Goal: Task Accomplishment & Management: Complete application form

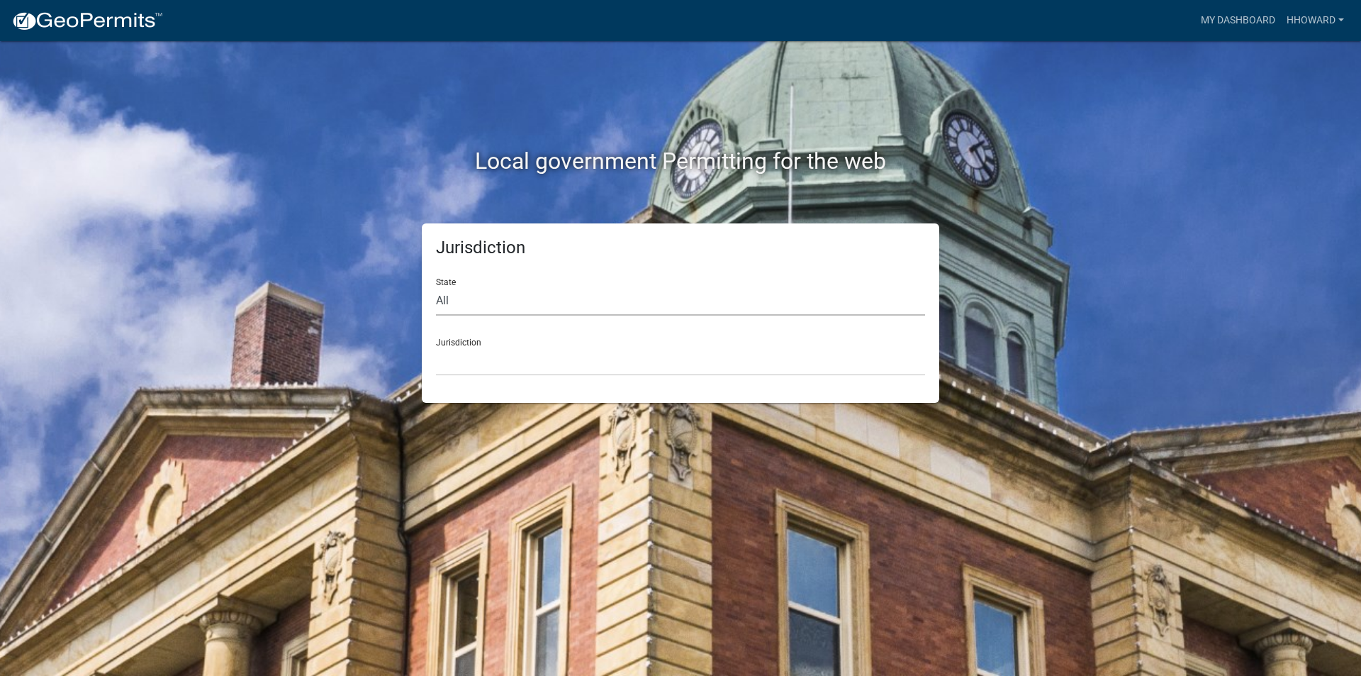
click at [491, 307] on select "All [US_STATE] [US_STATE] [US_STATE] [US_STATE] [US_STATE] [US_STATE] [US_STATE…" at bounding box center [680, 300] width 489 height 29
select select "[US_STATE]"
click at [436, 286] on select "All [US_STATE] [US_STATE] [US_STATE] [US_STATE] [US_STATE] [US_STATE] [US_STATE…" at bounding box center [680, 300] width 489 height 29
click at [508, 355] on select "[GEOGRAPHIC_DATA], [US_STATE] [GEOGRAPHIC_DATA], [US_STATE] [GEOGRAPHIC_DATA], …" at bounding box center [680, 361] width 489 height 29
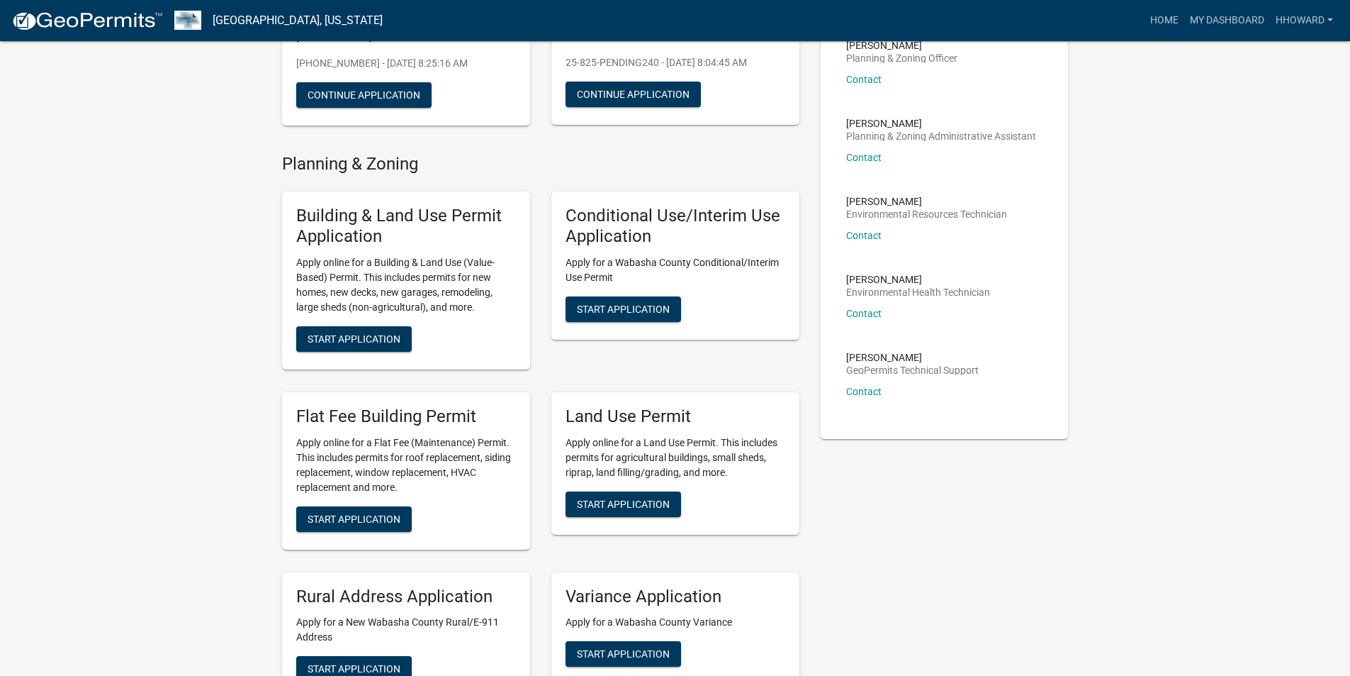
scroll to position [213, 0]
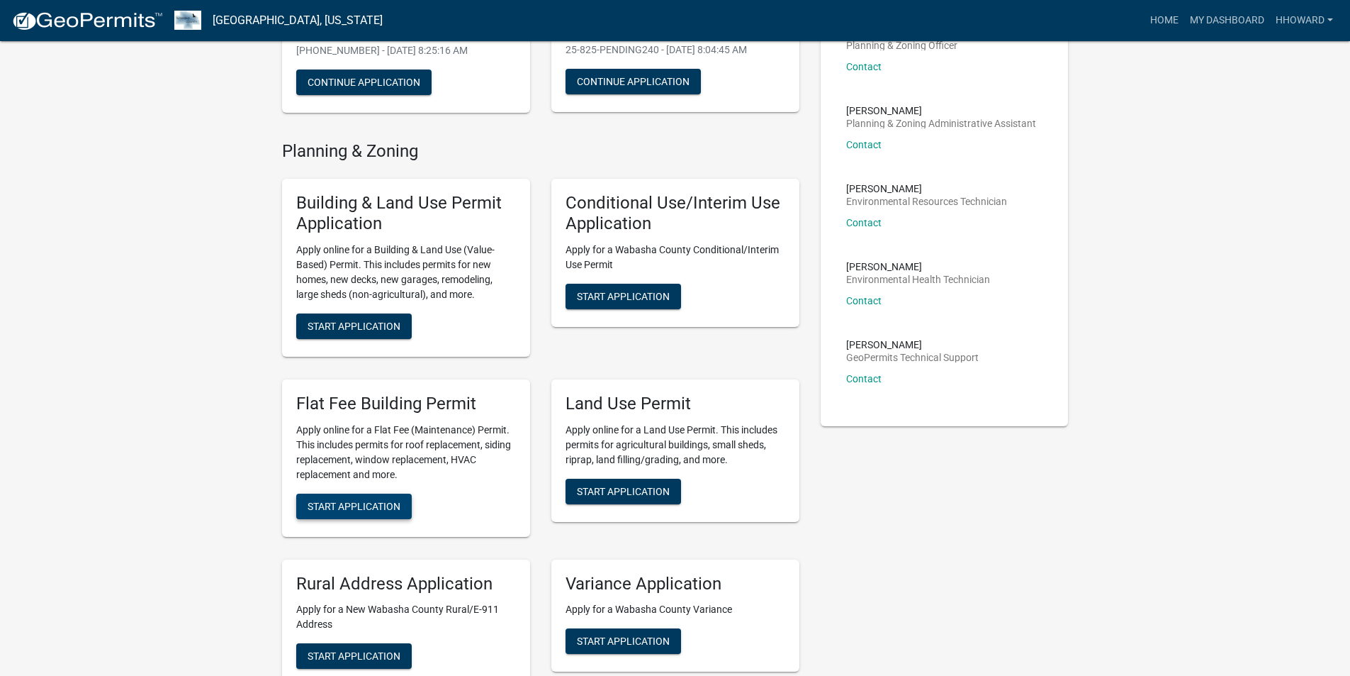
click at [369, 504] on span "Start Application" at bounding box center [354, 505] width 93 height 11
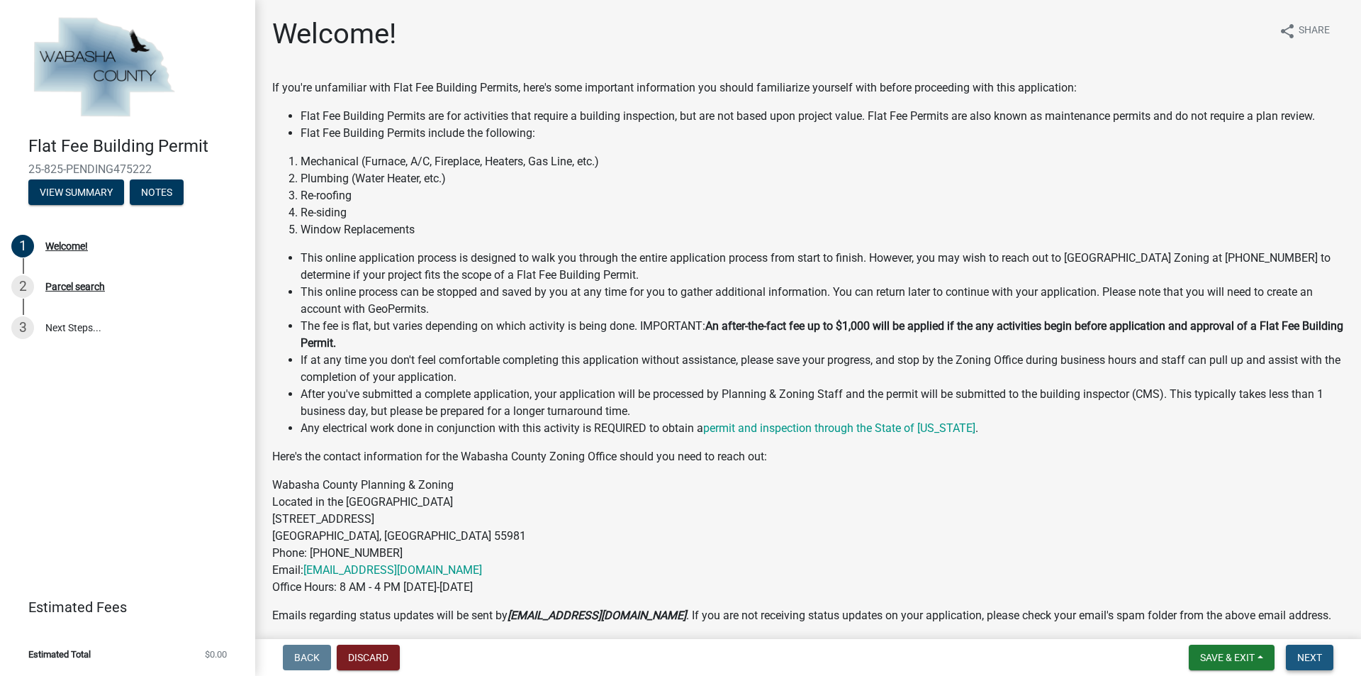
click at [1300, 653] on span "Next" at bounding box center [1309, 656] width 25 height 11
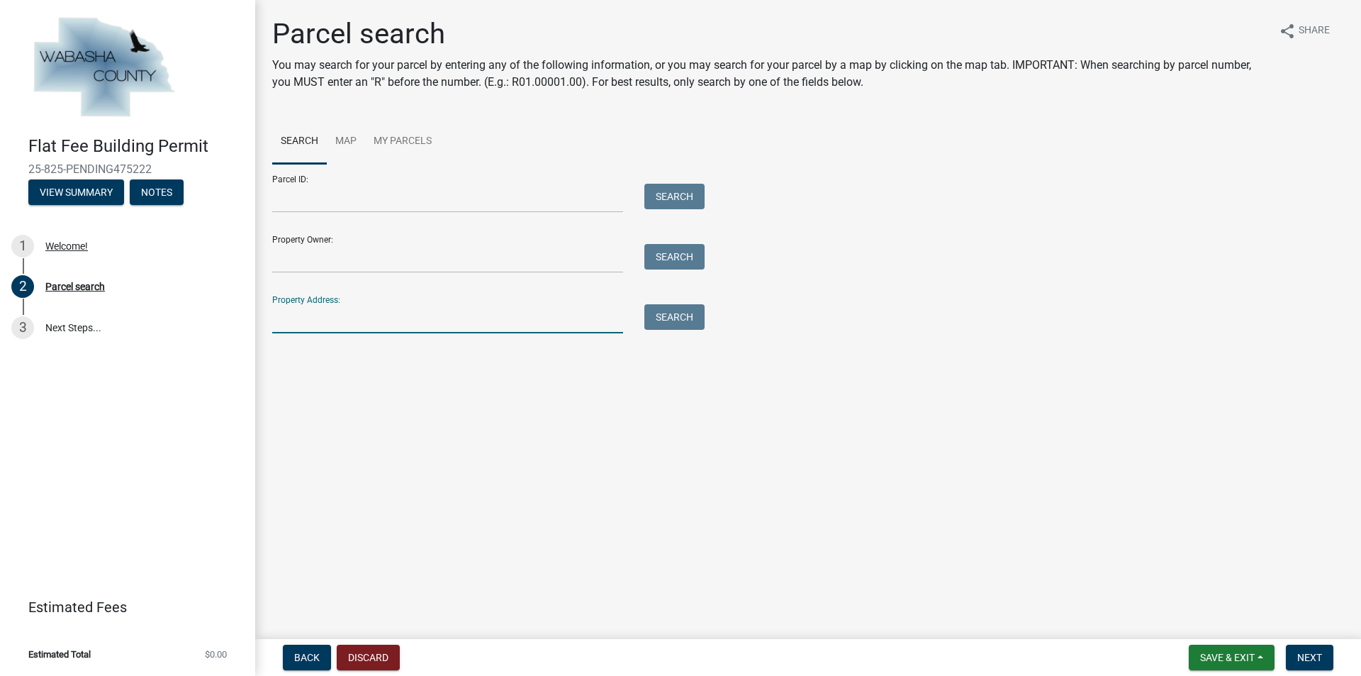
click at [331, 322] on input "Property Address:" at bounding box center [447, 318] width 351 height 29
type input "66517 155th"
click at [675, 315] on button "Search" at bounding box center [674, 317] width 60 height 26
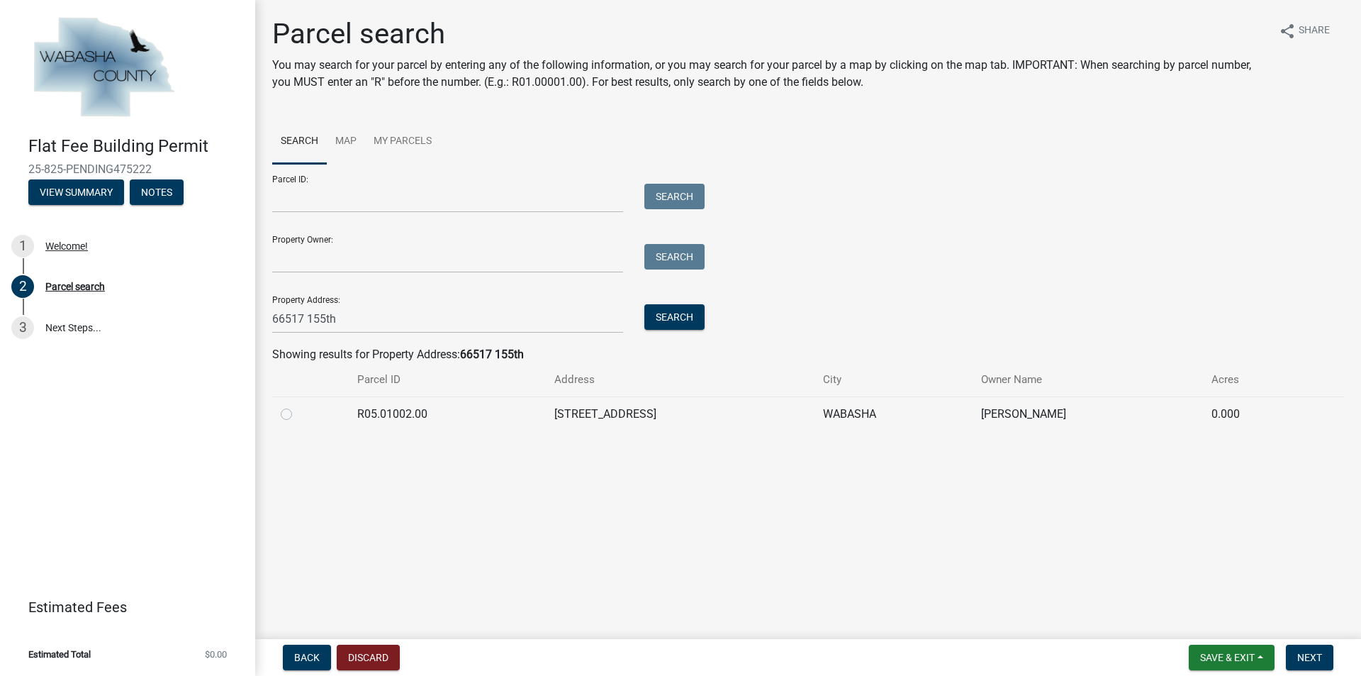
click at [298, 405] on label at bounding box center [298, 405] width 0 height 0
click at [298, 413] on input "radio" at bounding box center [302, 409] width 9 height 9
radio input "true"
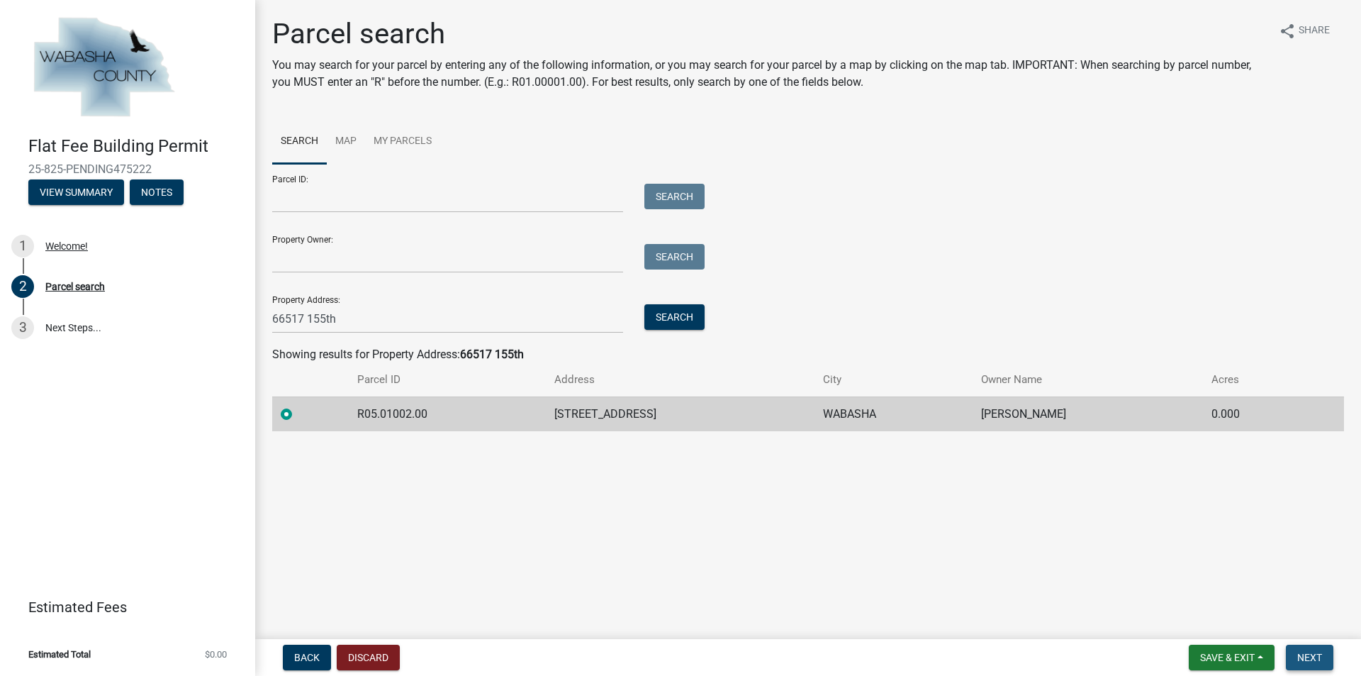
click at [1301, 654] on span "Next" at bounding box center [1309, 656] width 25 height 11
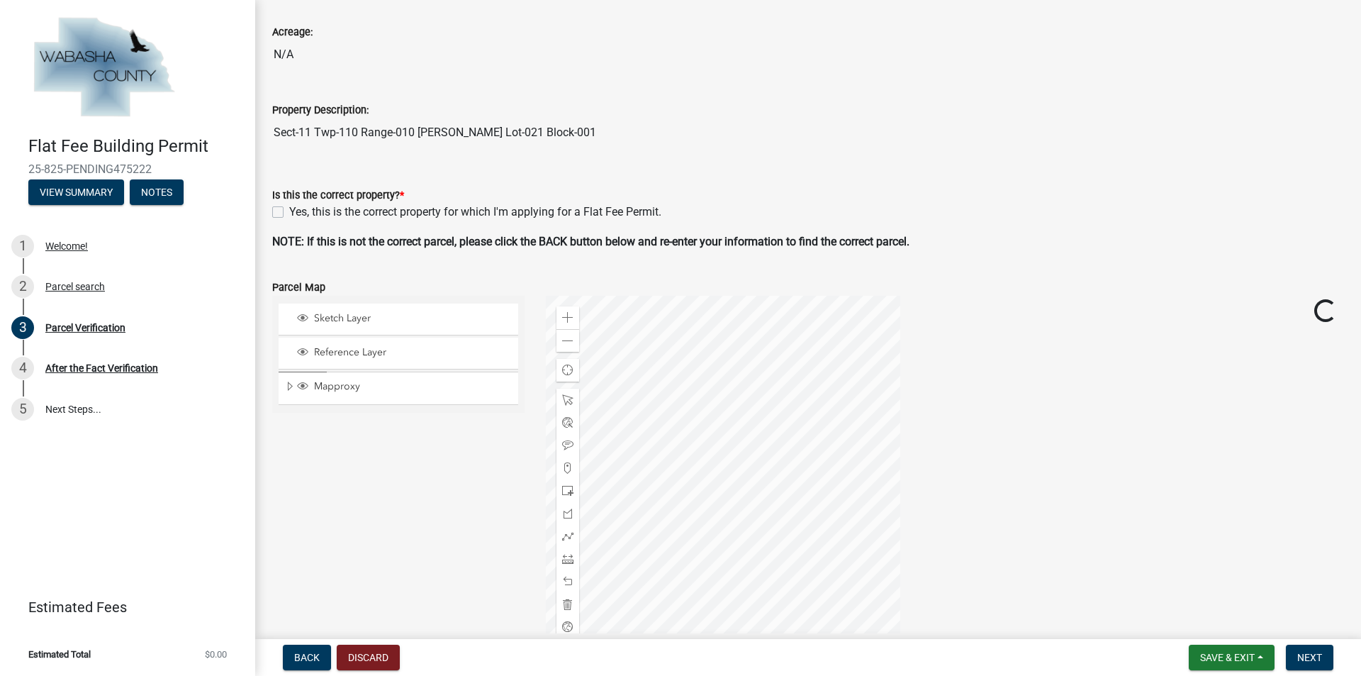
scroll to position [213, 0]
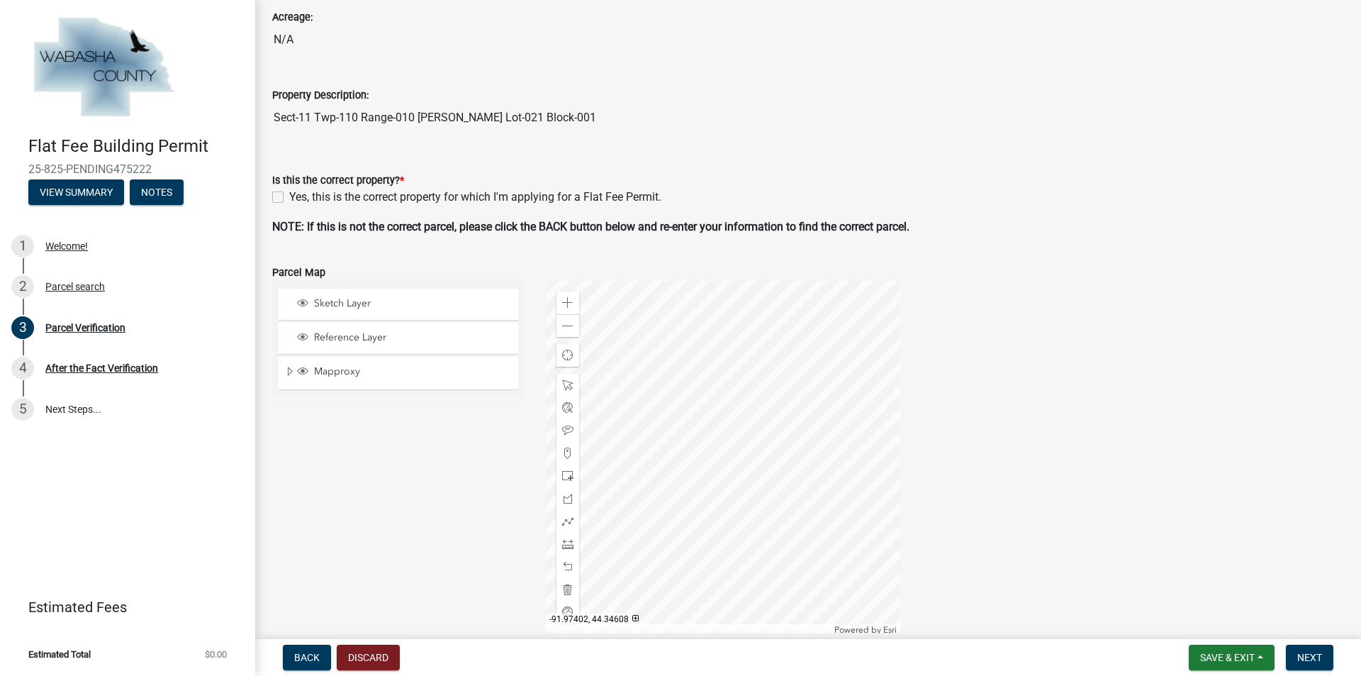
click at [289, 196] on label "Yes, this is the correct property for which I'm applying for a Flat Fee Permit." at bounding box center [475, 197] width 372 height 17
click at [289, 196] on input "Yes, this is the correct property for which I'm applying for a Flat Fee Permit." at bounding box center [293, 193] width 9 height 9
checkbox input "true"
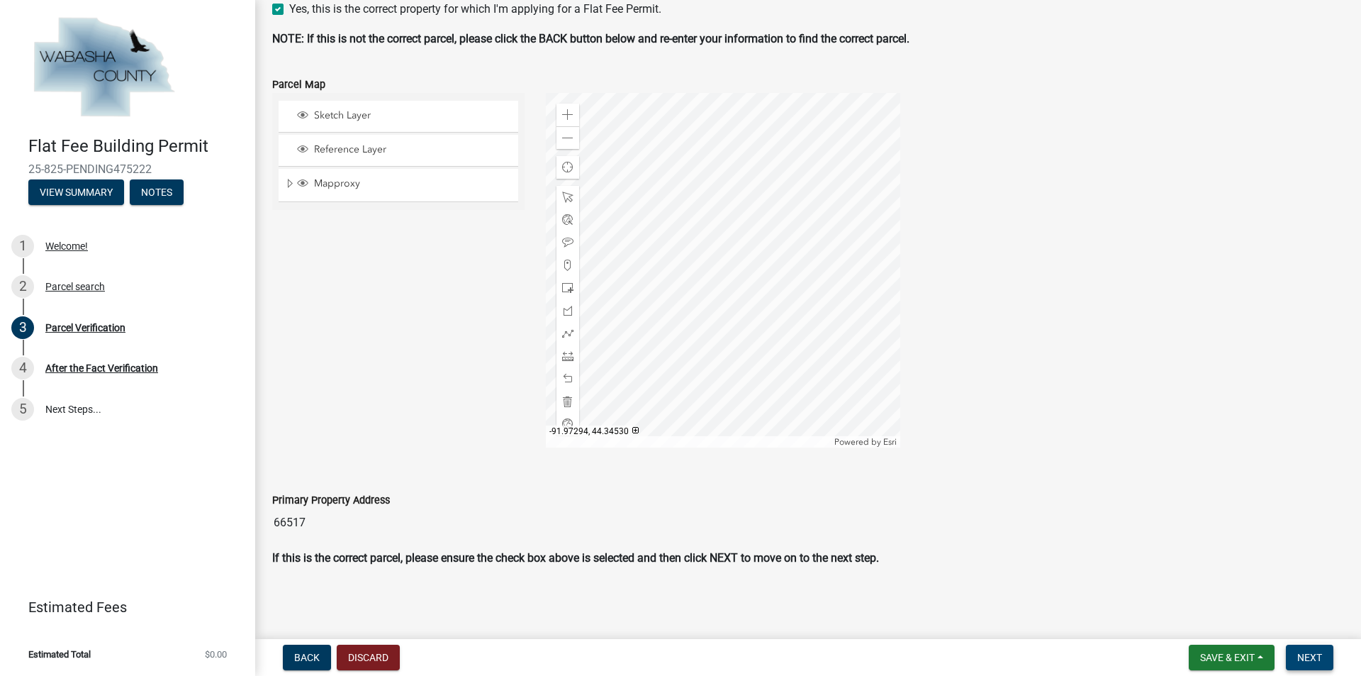
click at [1297, 648] on button "Next" at bounding box center [1309, 657] width 47 height 26
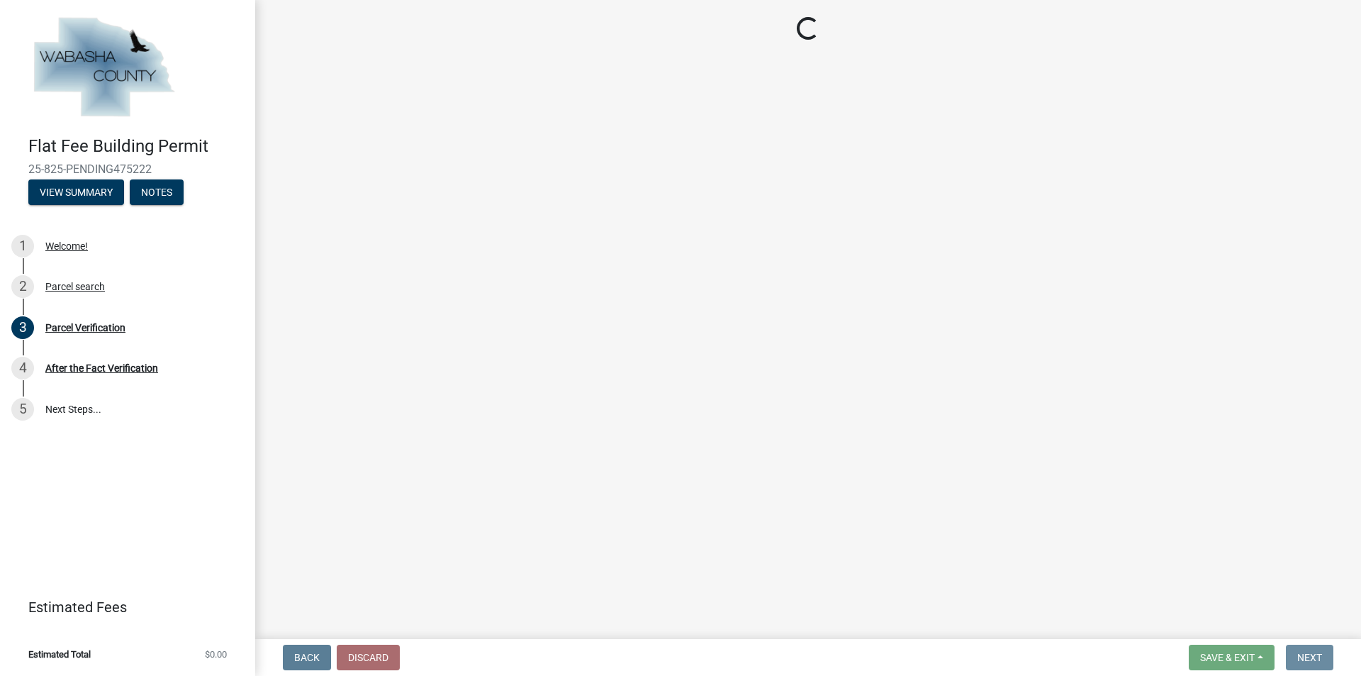
scroll to position [0, 0]
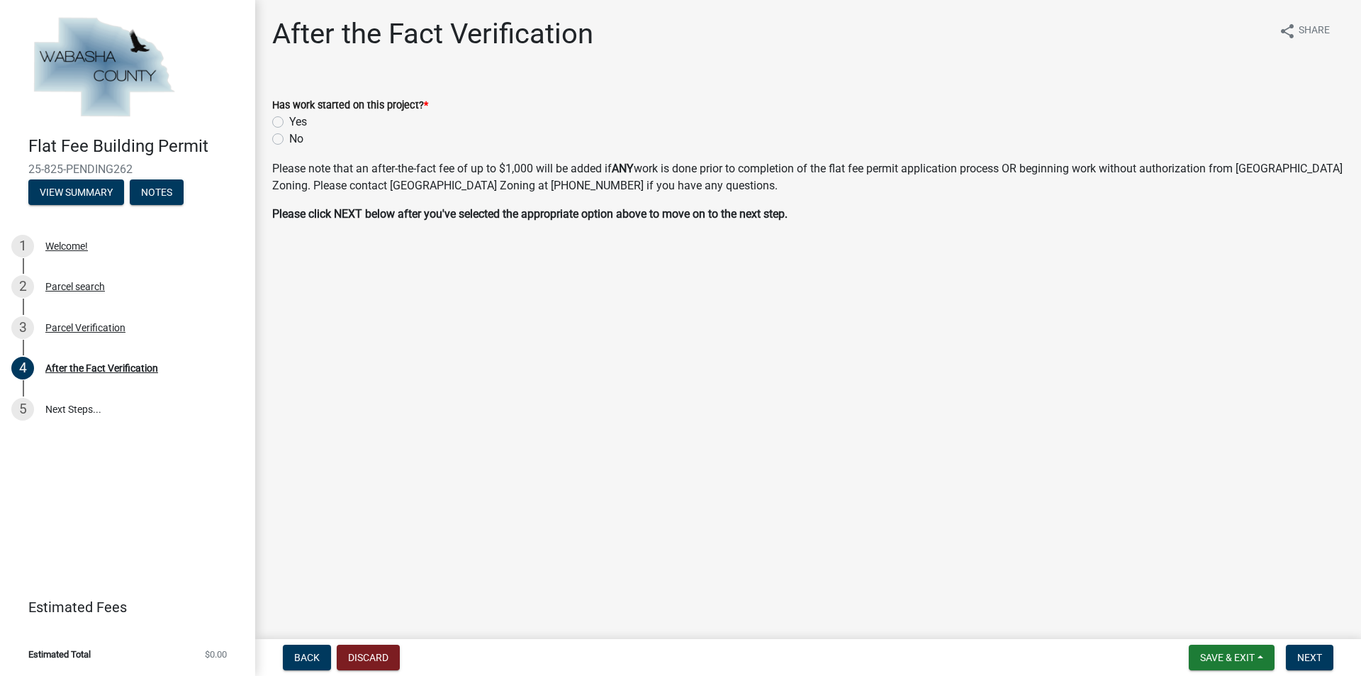
click at [289, 137] on label "No" at bounding box center [296, 138] width 14 height 17
click at [289, 137] on input "No" at bounding box center [293, 134] width 9 height 9
radio input "true"
click at [1295, 659] on button "Next" at bounding box center [1309, 657] width 47 height 26
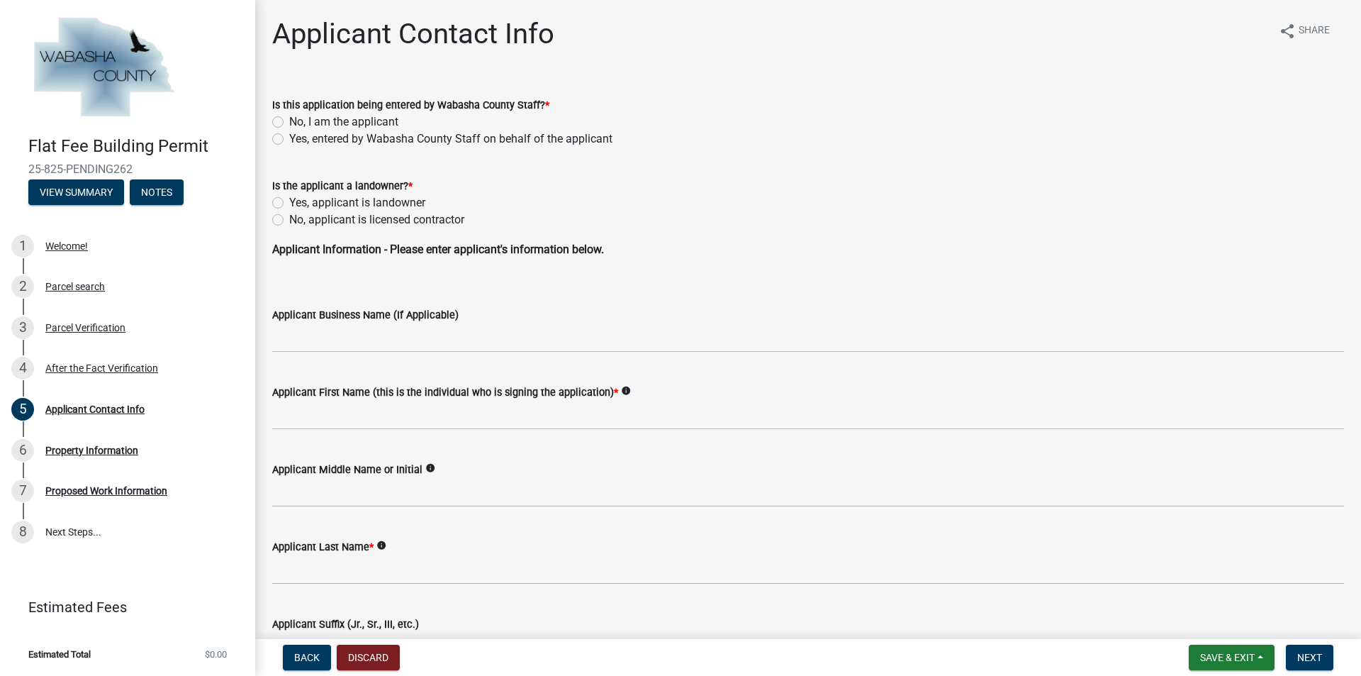
click at [289, 122] on label "No, I am the applicant" at bounding box center [343, 121] width 109 height 17
click at [289, 122] on input "No, I am the applicant" at bounding box center [293, 117] width 9 height 9
radio input "true"
click at [289, 221] on label "No, applicant is licensed contractor" at bounding box center [376, 219] width 175 height 17
click at [289, 220] on input "No, applicant is licensed contractor" at bounding box center [293, 215] width 9 height 9
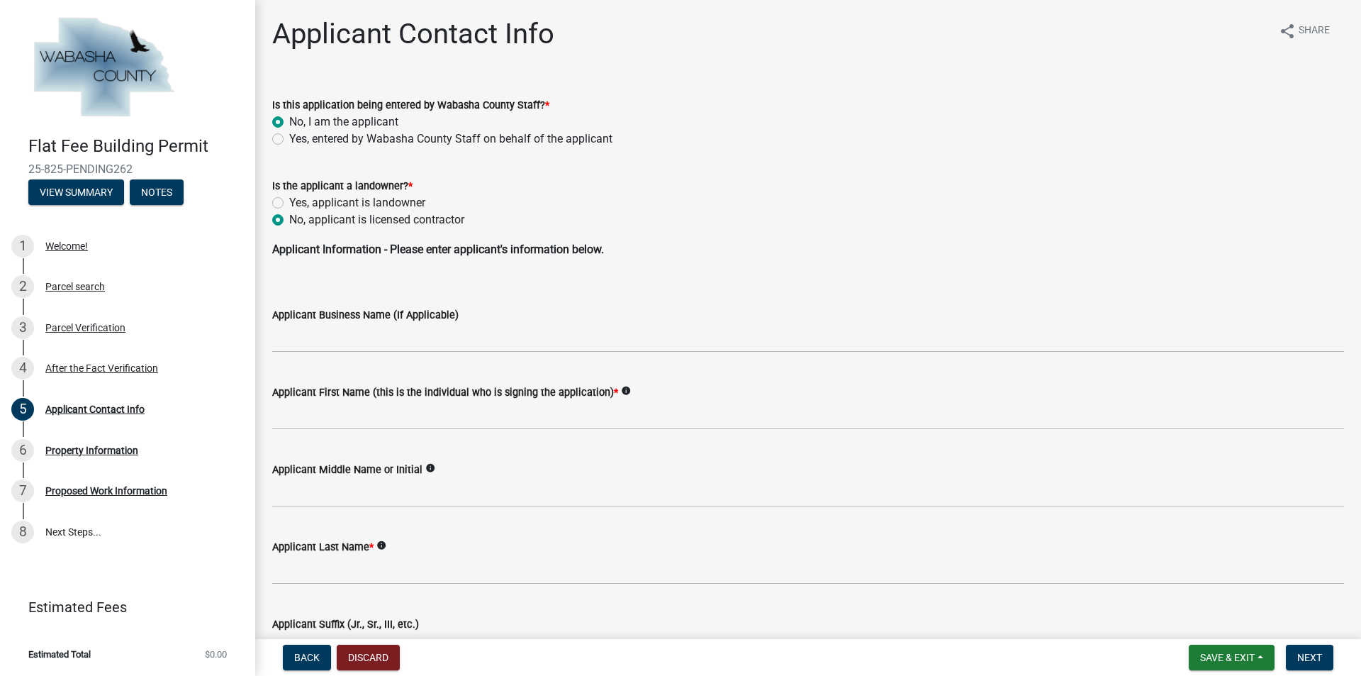
radio input "true"
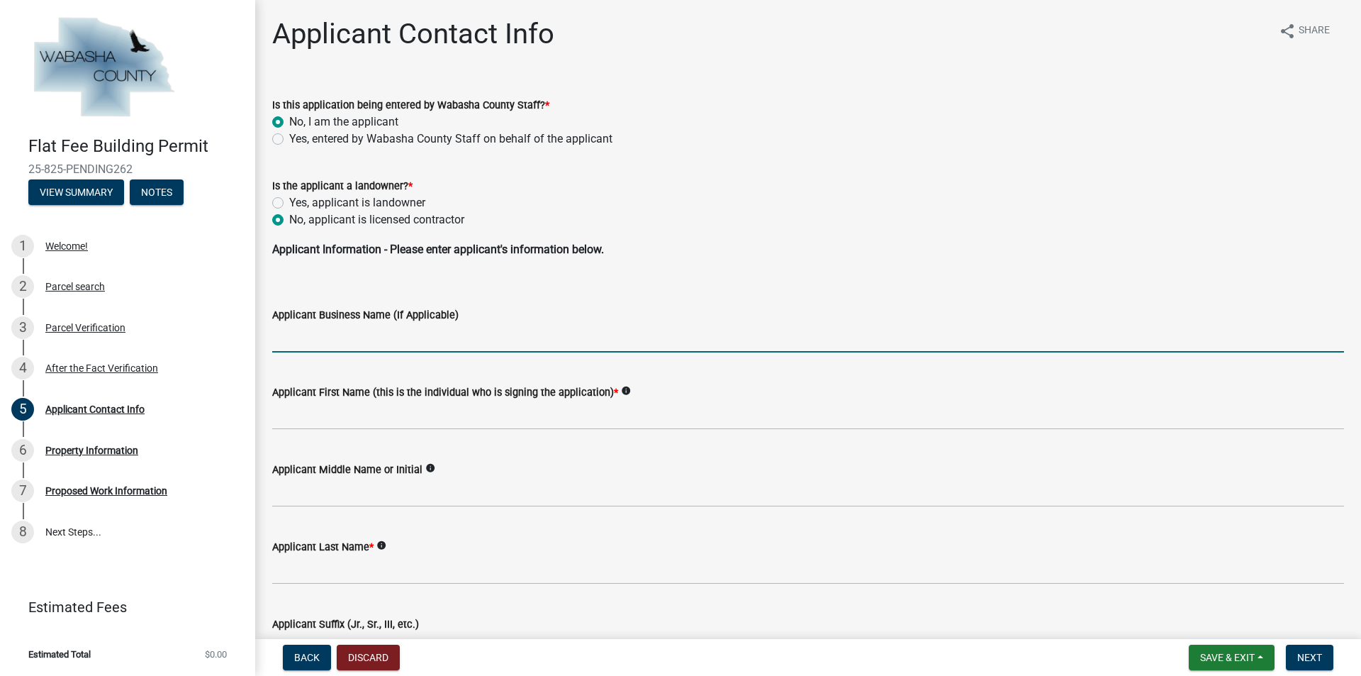
click at [319, 342] on input "Applicant Business Name (If Applicable)" at bounding box center [808, 337] width 1072 height 29
type input "All Craft Exteriors"
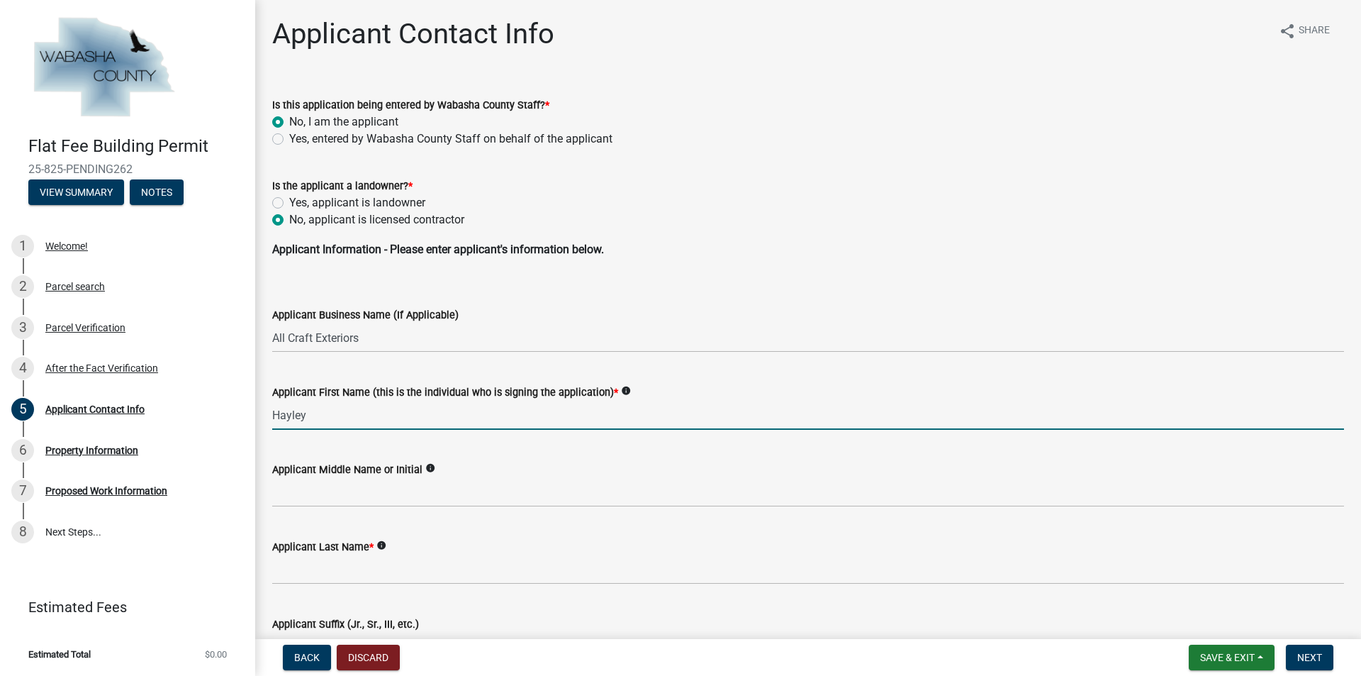
type input "Hayley"
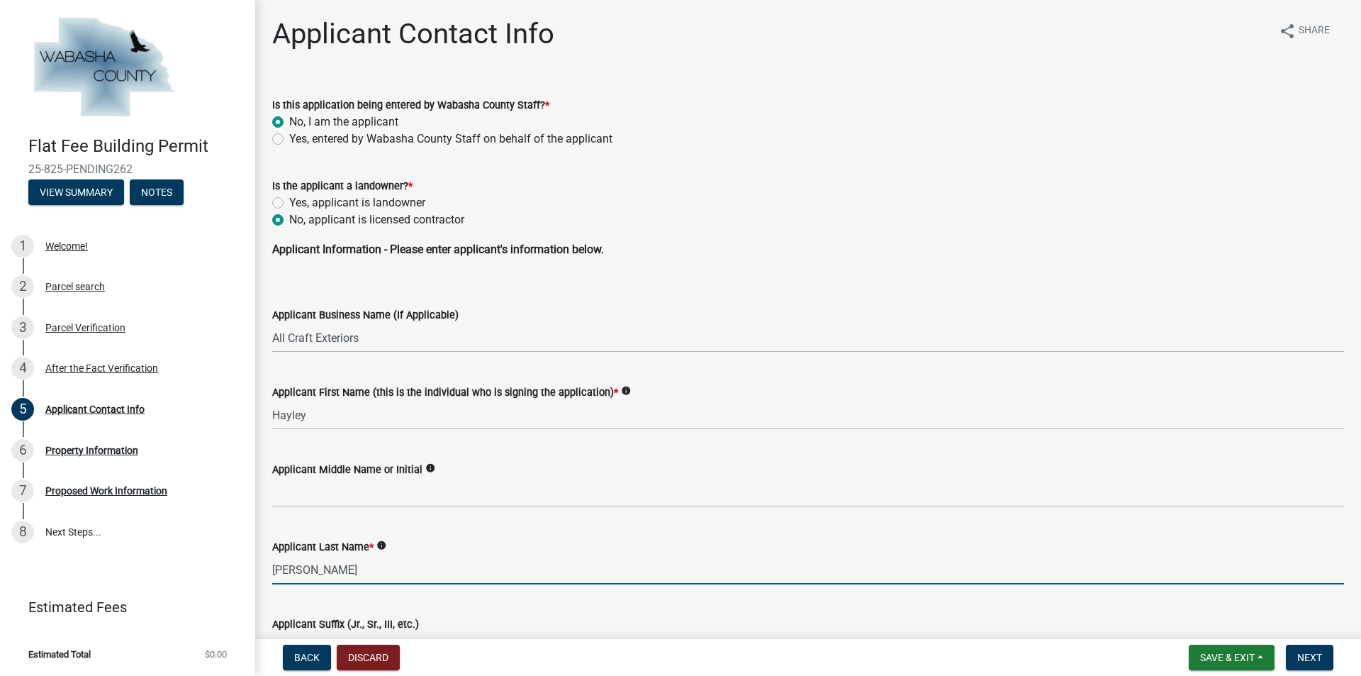
type input "[PERSON_NAME]"
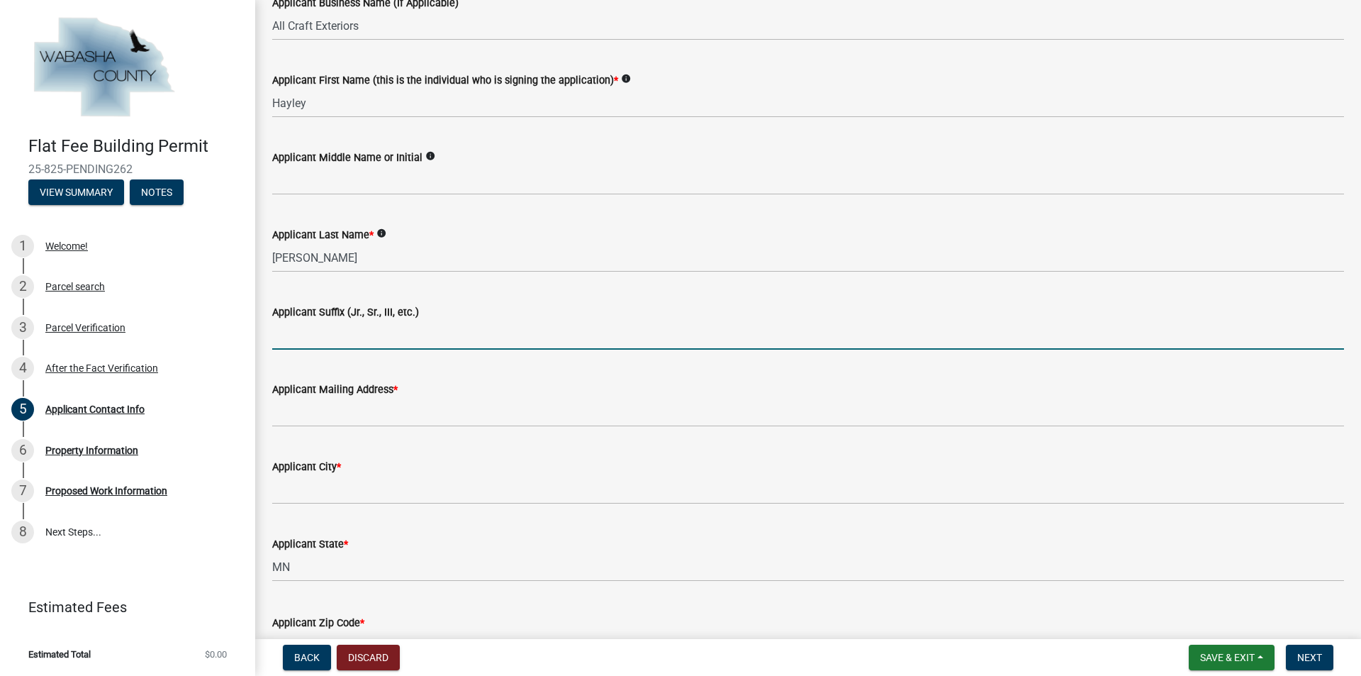
scroll to position [383, 0]
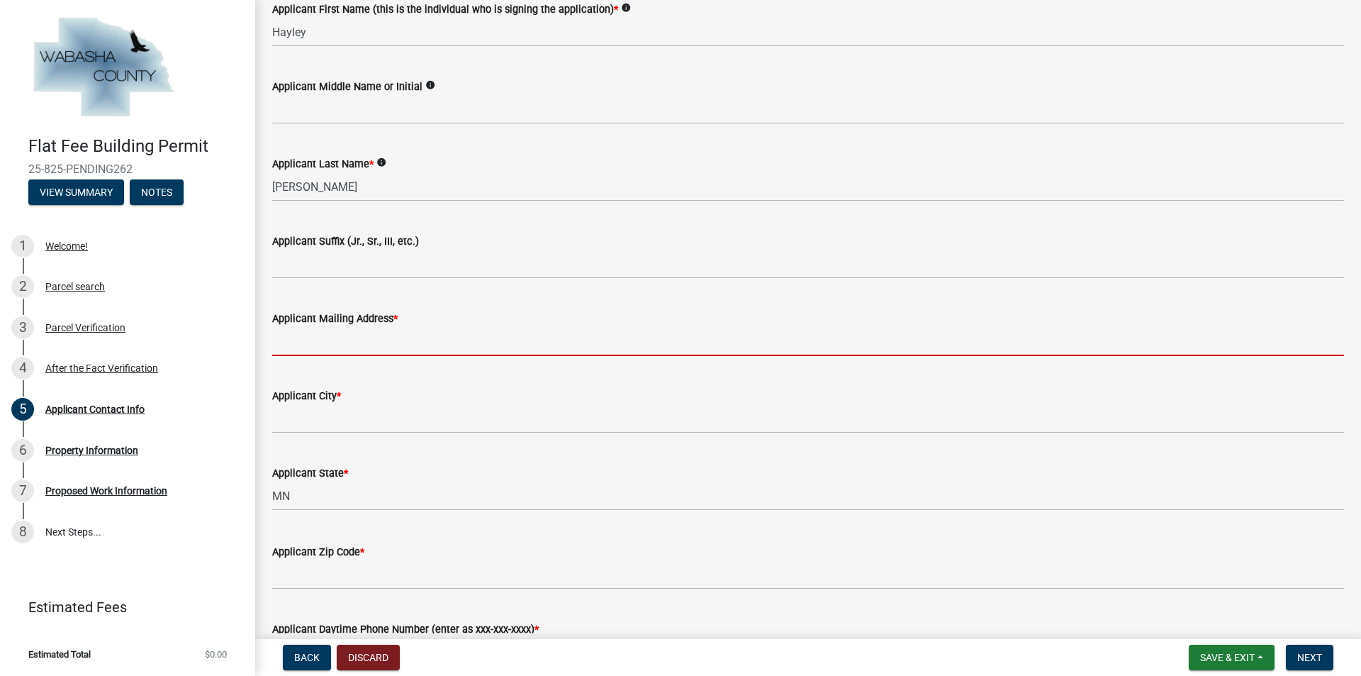
click at [363, 349] on input "Applicant Mailing Address *" at bounding box center [808, 341] width 1072 height 29
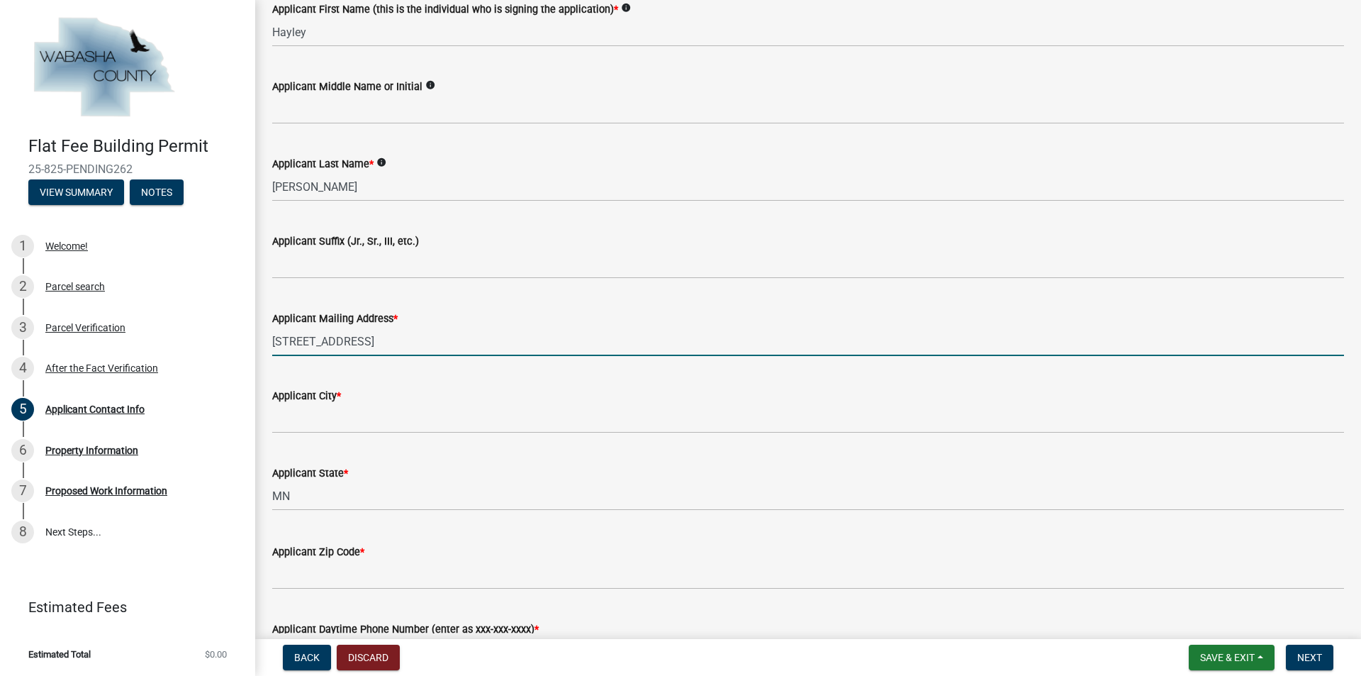
type input "[STREET_ADDRESS]"
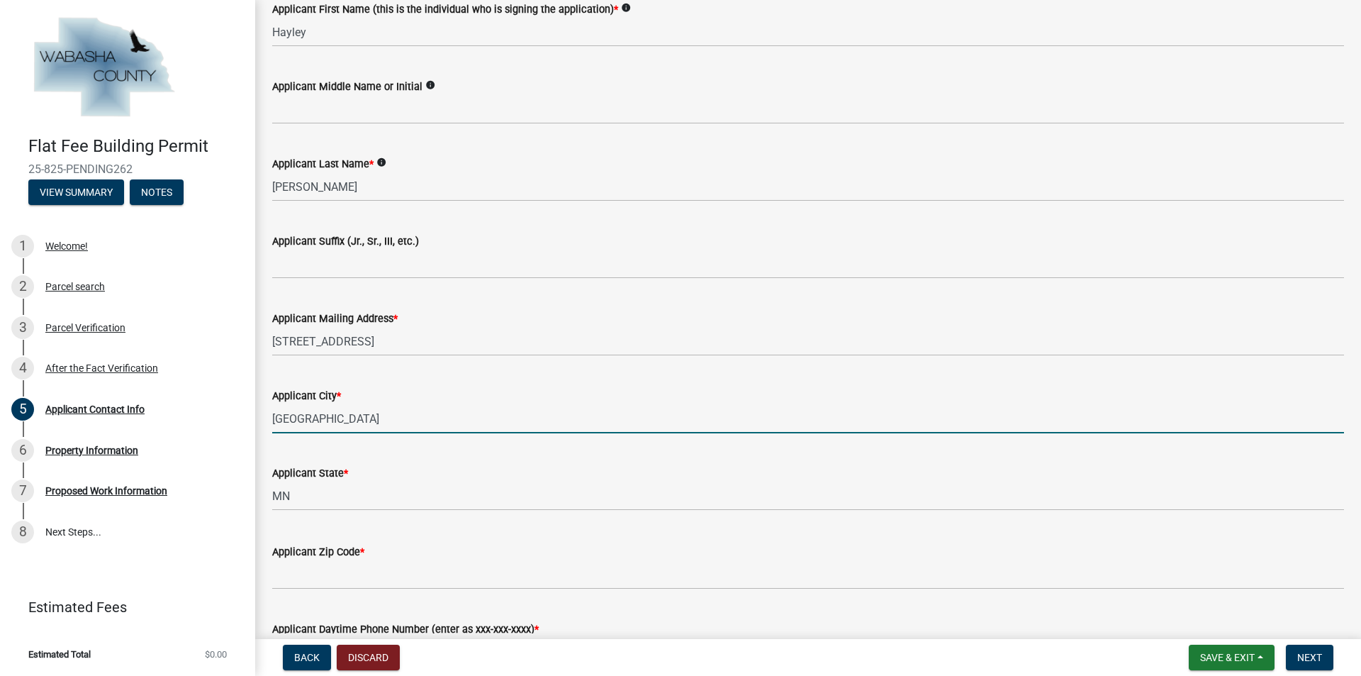
type input "[GEOGRAPHIC_DATA]"
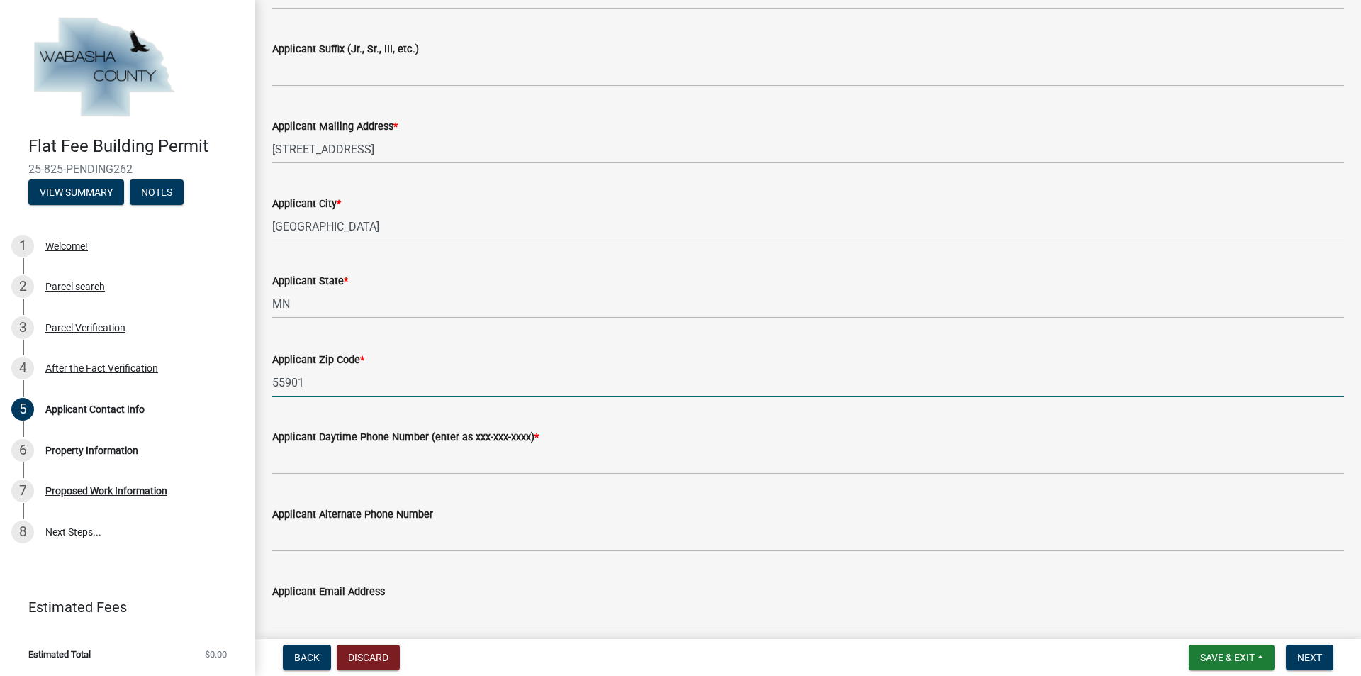
scroll to position [595, 0]
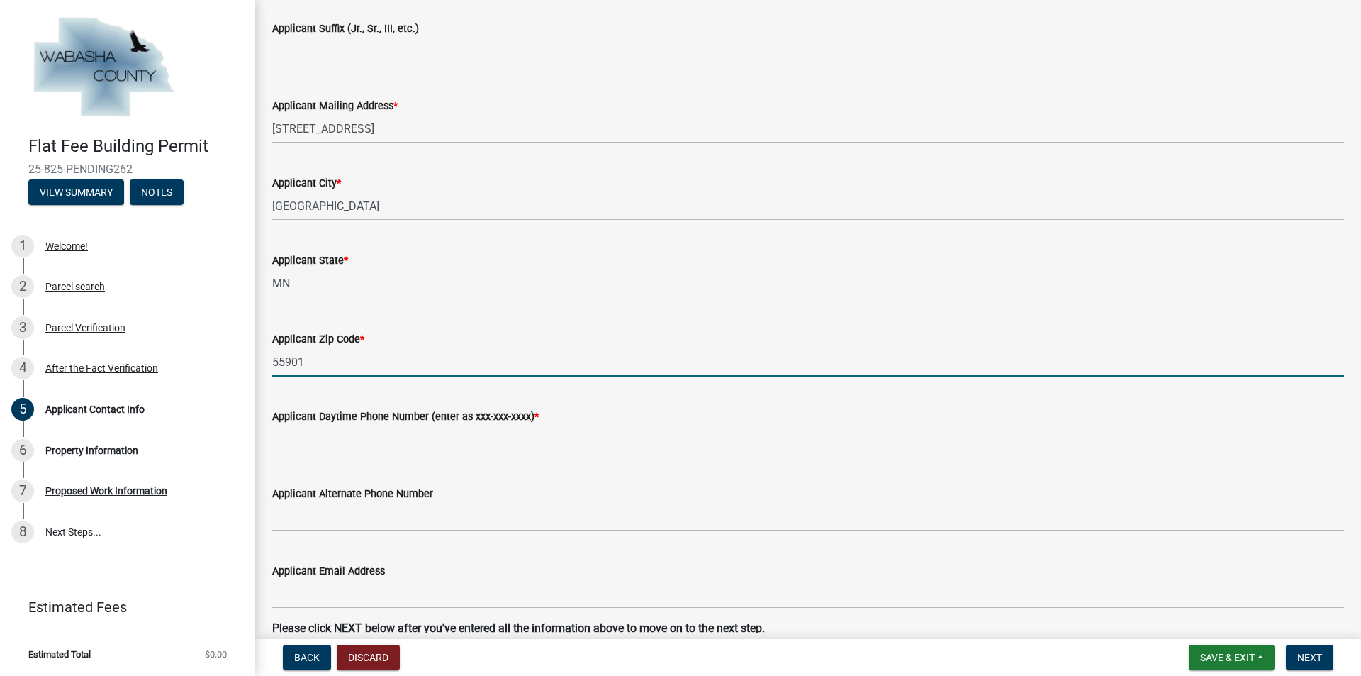
type input "55901"
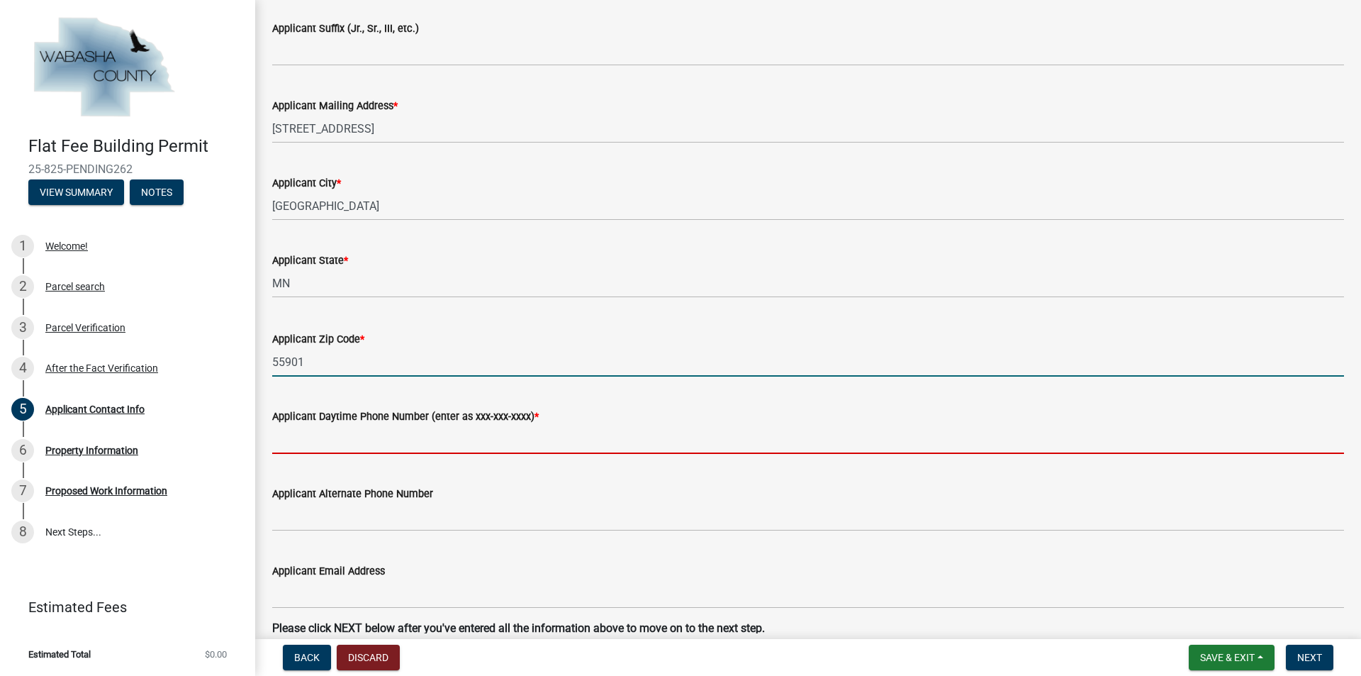
click at [481, 432] on input "Applicant Daytime Phone Number (enter as xxx-xxx-xxxx) *" at bounding box center [808, 439] width 1072 height 29
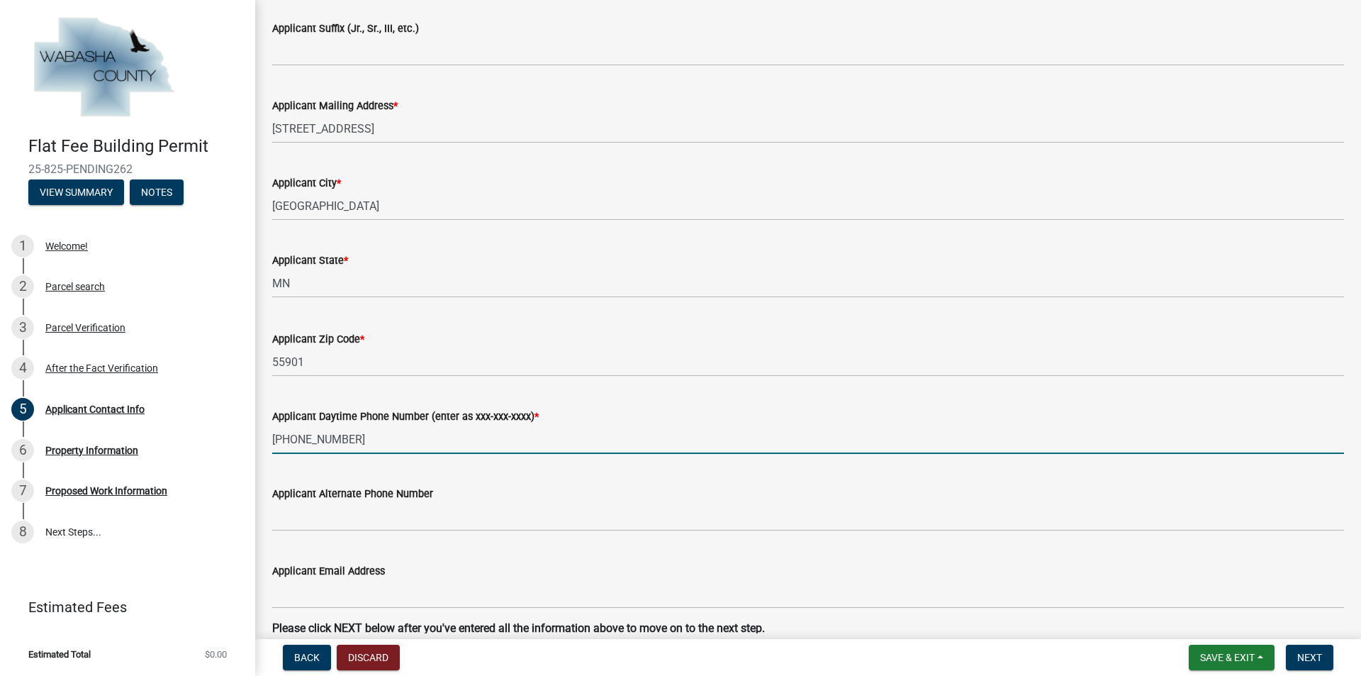
scroll to position [666, 0]
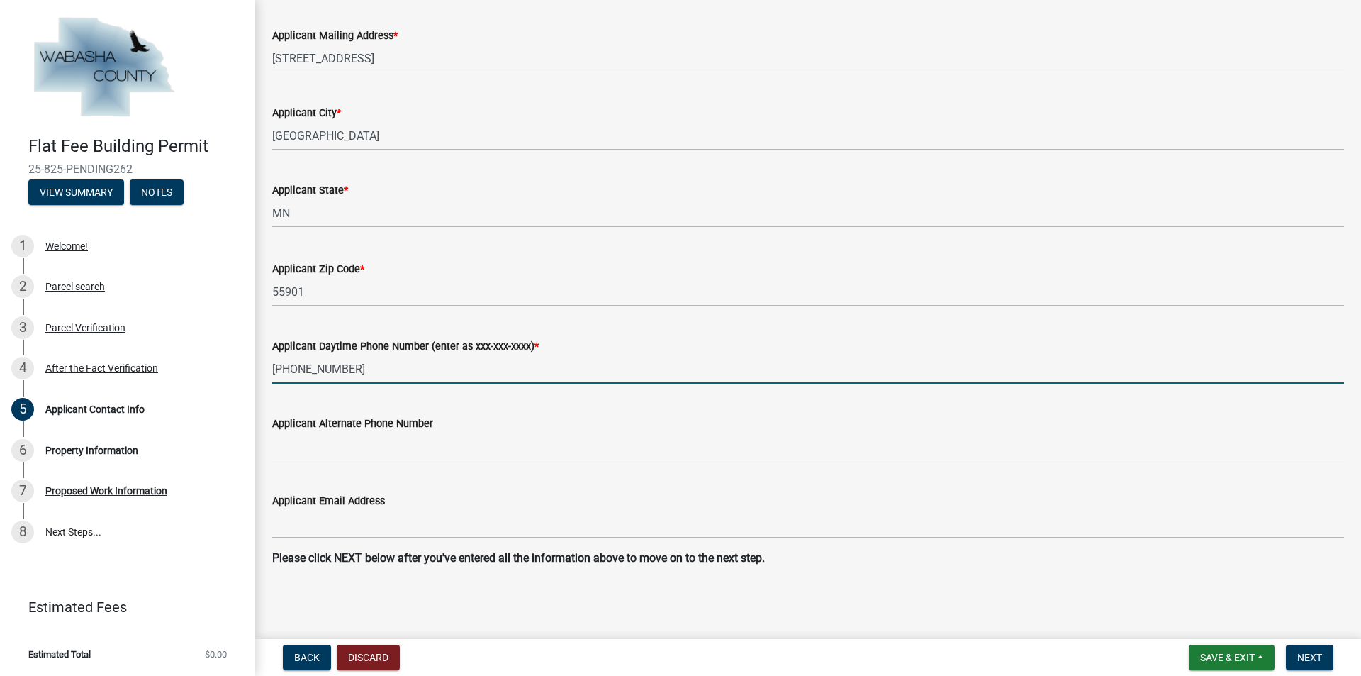
type input "[PHONE_NUMBER]"
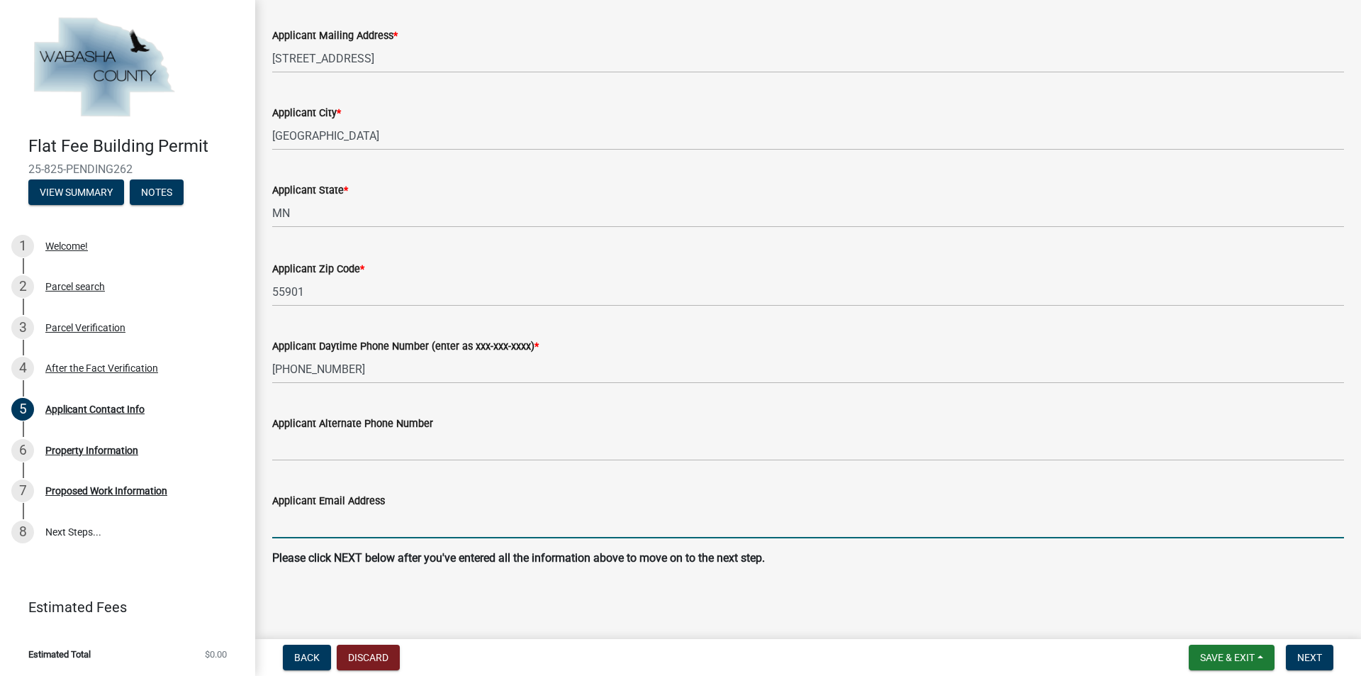
click at [410, 529] on input "Applicant Email Address" at bounding box center [808, 523] width 1072 height 29
type input "[PERSON_NAME][EMAIL_ADDRESS][DOMAIN_NAME]"
click at [1299, 649] on button "Next" at bounding box center [1309, 657] width 47 height 26
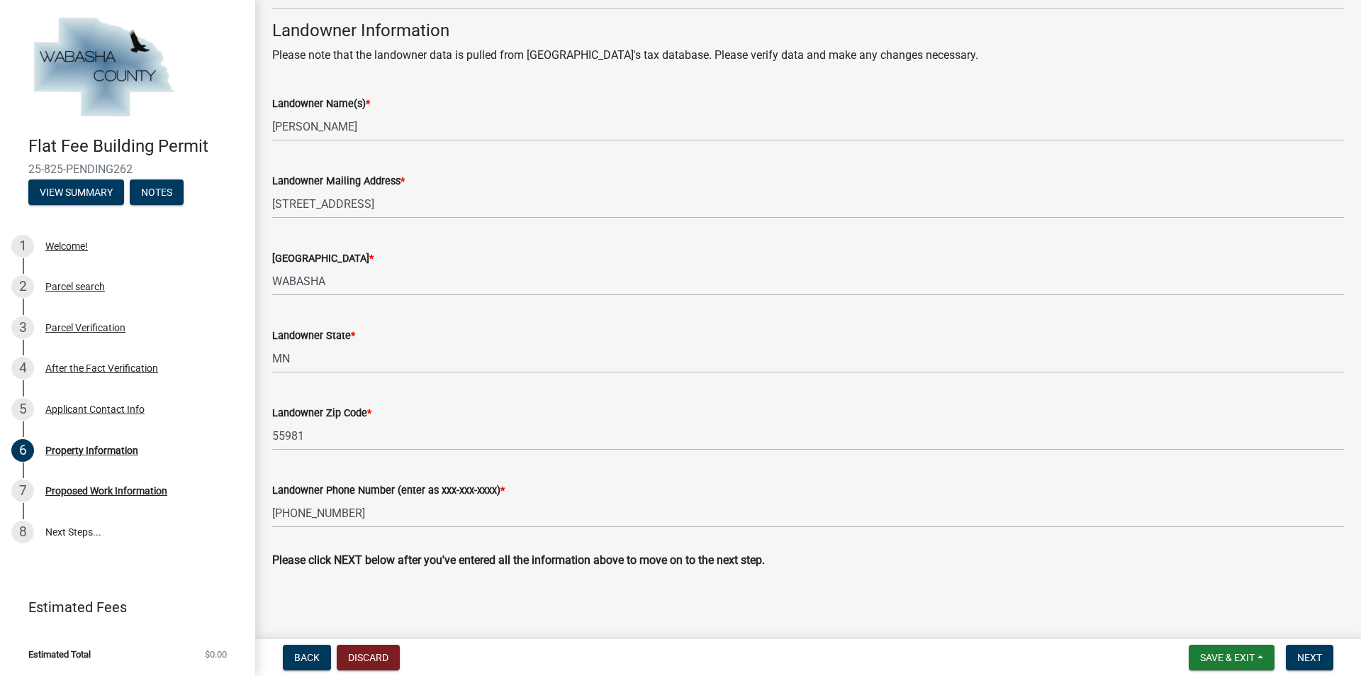
scroll to position [460, 0]
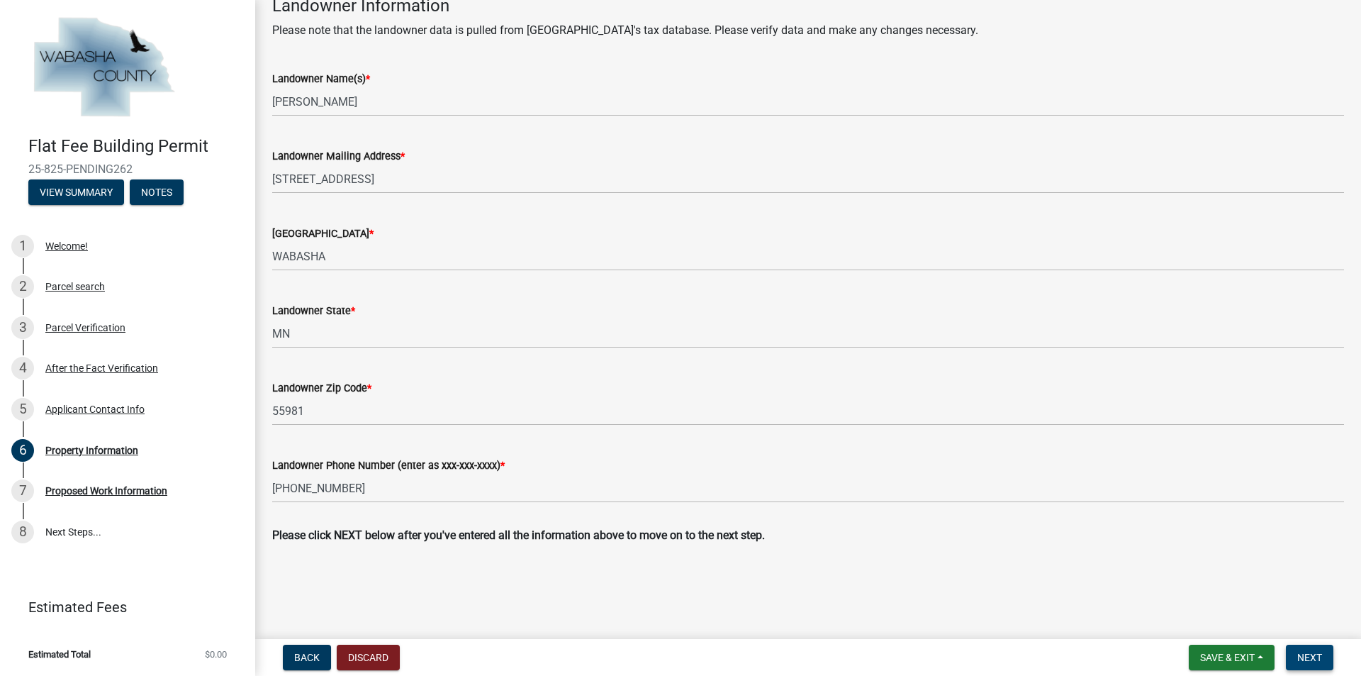
click at [1299, 659] on span "Next" at bounding box center [1309, 656] width 25 height 11
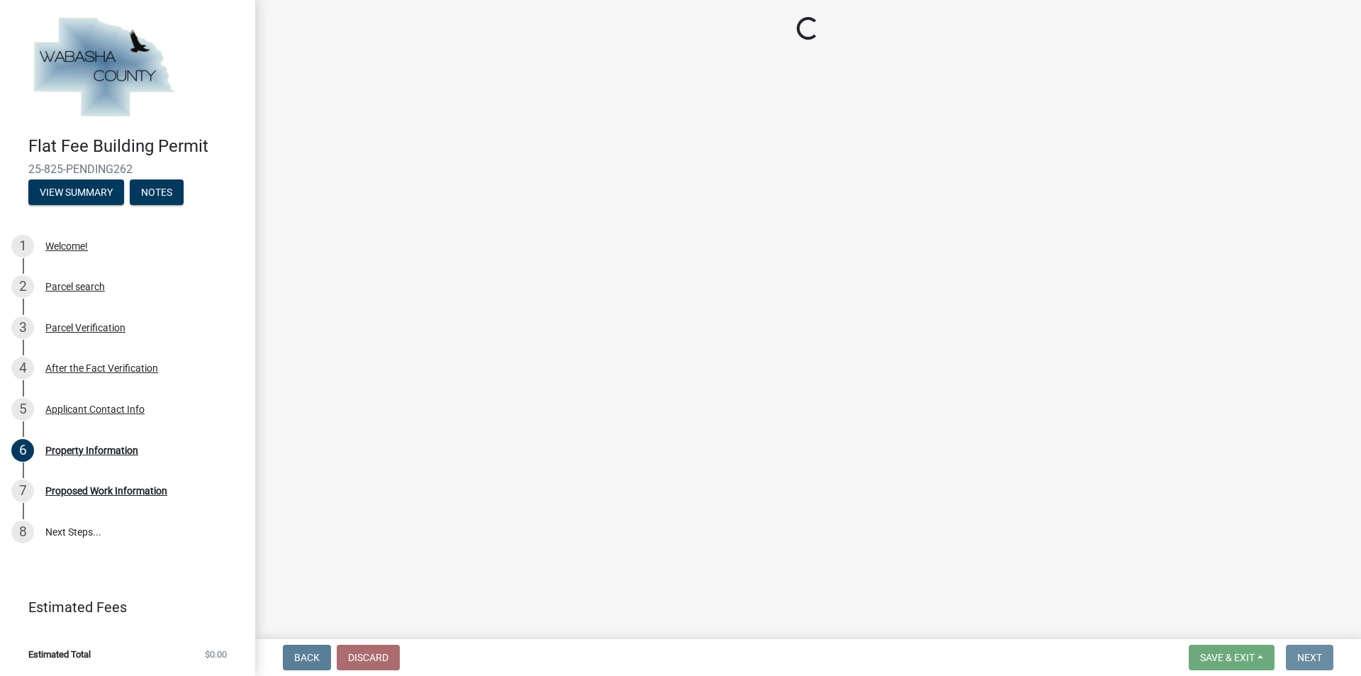
scroll to position [0, 0]
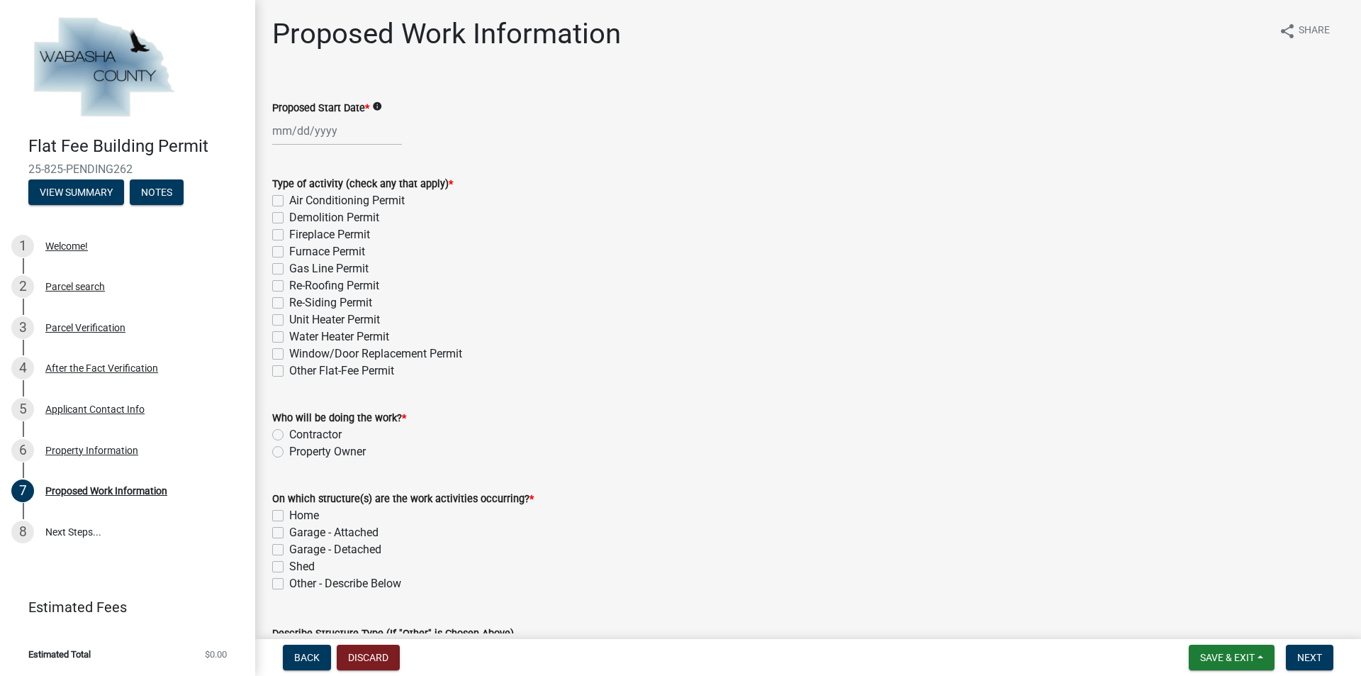
select select "9"
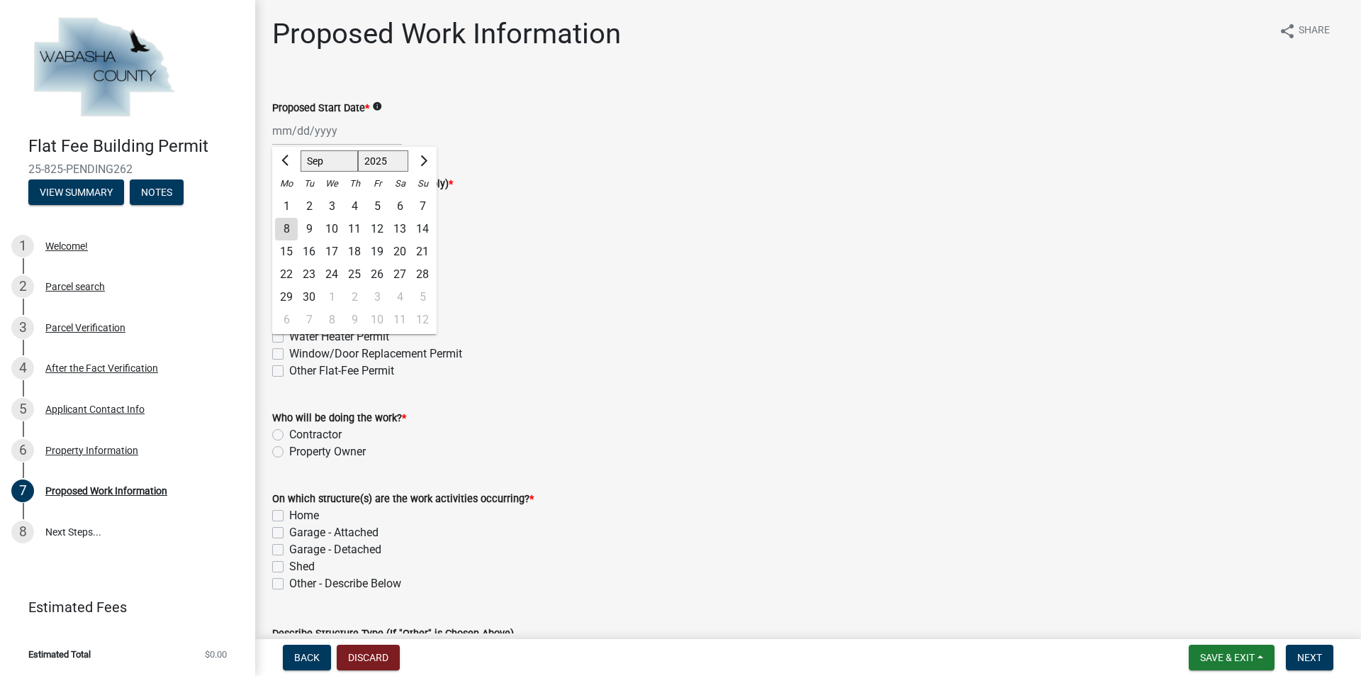
click at [272, 140] on div "Mar Apr May Jun [DATE] Aug Sep Oct Nov [DATE] 2026 Mo Tu We Th Fr Sa Su 1 2 3 4…" at bounding box center [337, 130] width 130 height 29
click at [360, 248] on div "18" at bounding box center [354, 251] width 23 height 23
type input "[DATE]"
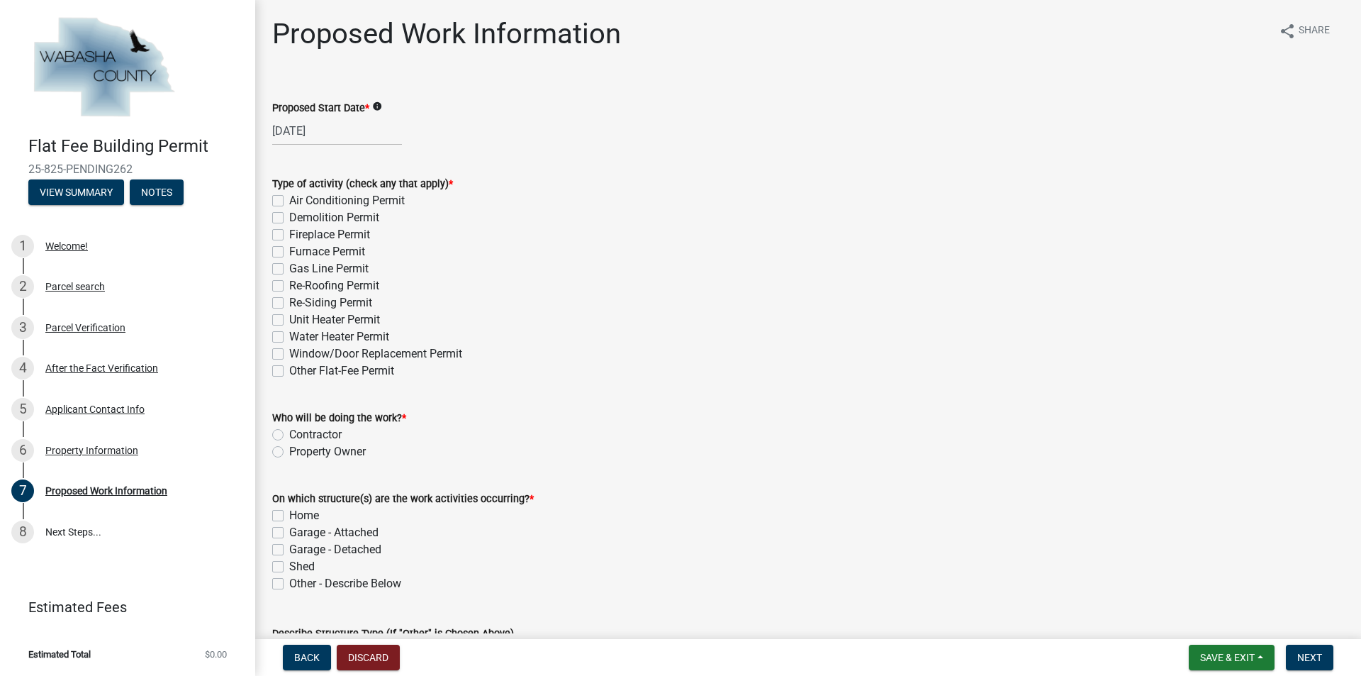
click at [289, 283] on label "Re-Roofing Permit" at bounding box center [334, 285] width 90 height 17
click at [289, 283] on input "Re-Roofing Permit" at bounding box center [293, 281] width 9 height 9
checkbox input "true"
checkbox input "false"
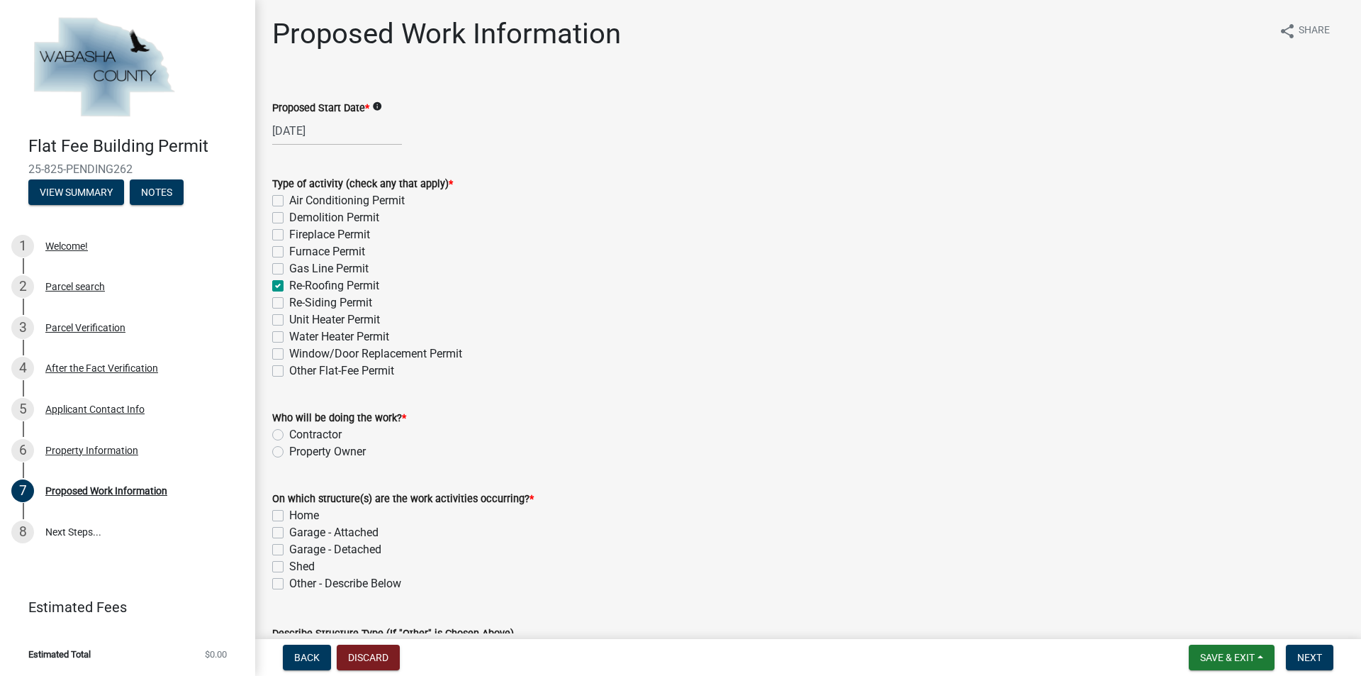
checkbox input "false"
checkbox input "true"
checkbox input "false"
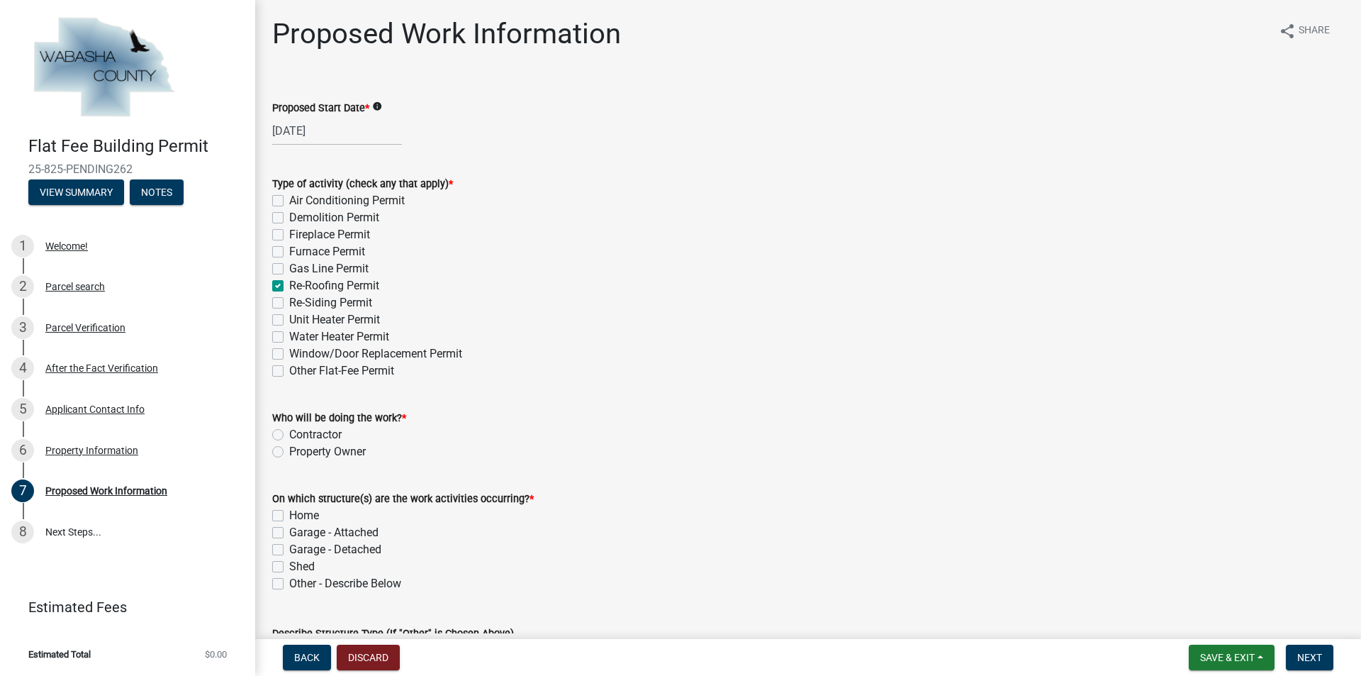
checkbox input "false"
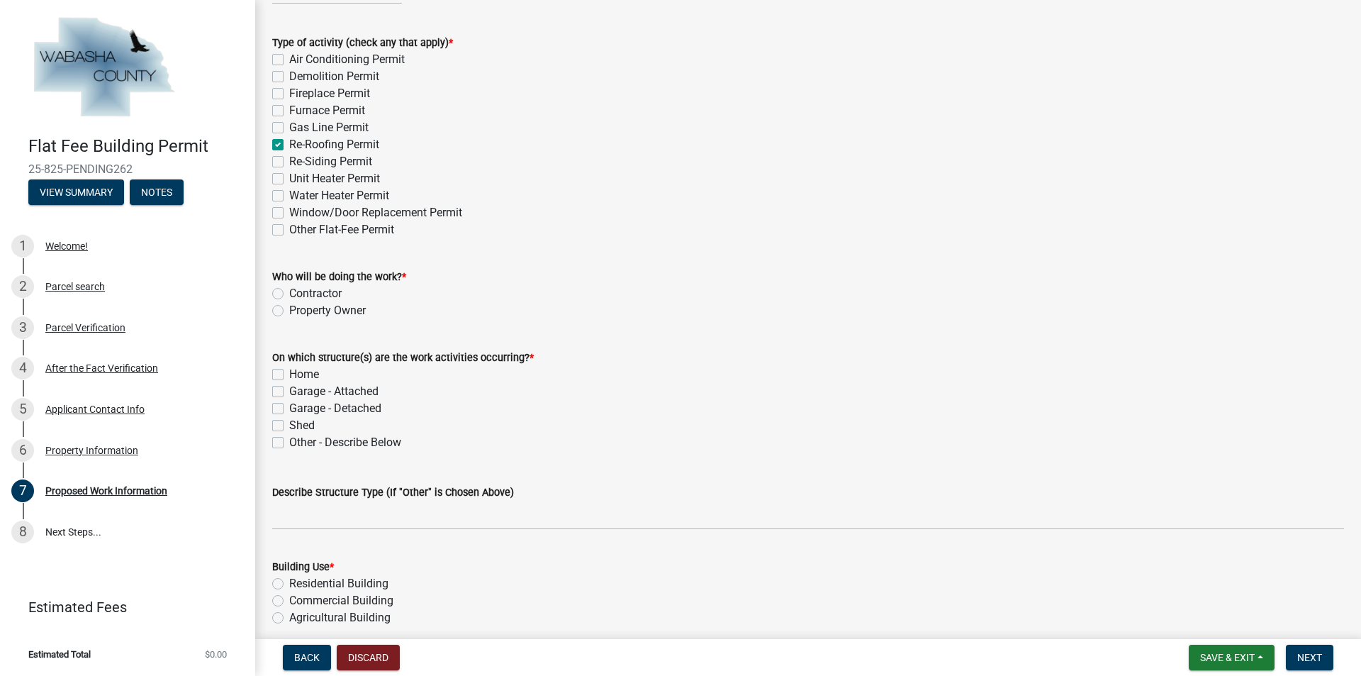
scroll to position [142, 0]
click at [289, 287] on label "Contractor" at bounding box center [315, 292] width 52 height 17
click at [289, 287] on input "Contractor" at bounding box center [293, 288] width 9 height 9
radio input "true"
click at [289, 374] on label "Home" at bounding box center [304, 373] width 30 height 17
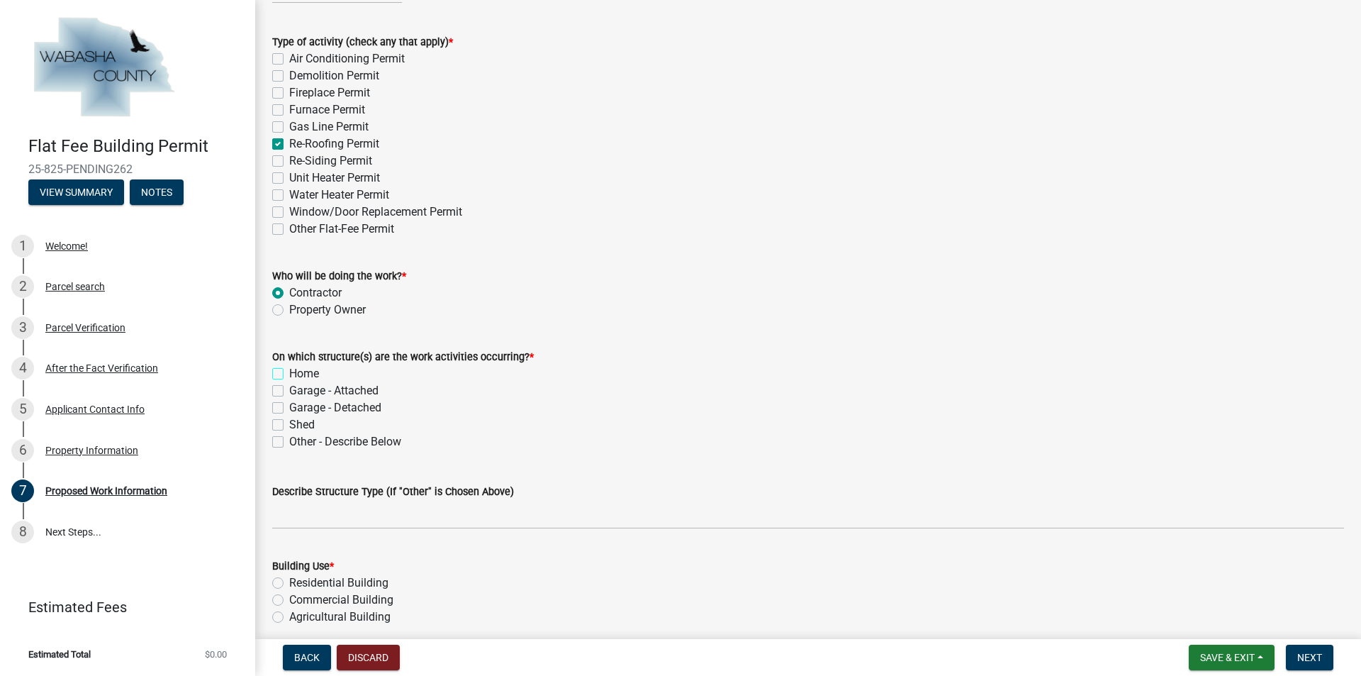
click at [289, 374] on input "Home" at bounding box center [293, 369] width 9 height 9
checkbox input "true"
checkbox input "false"
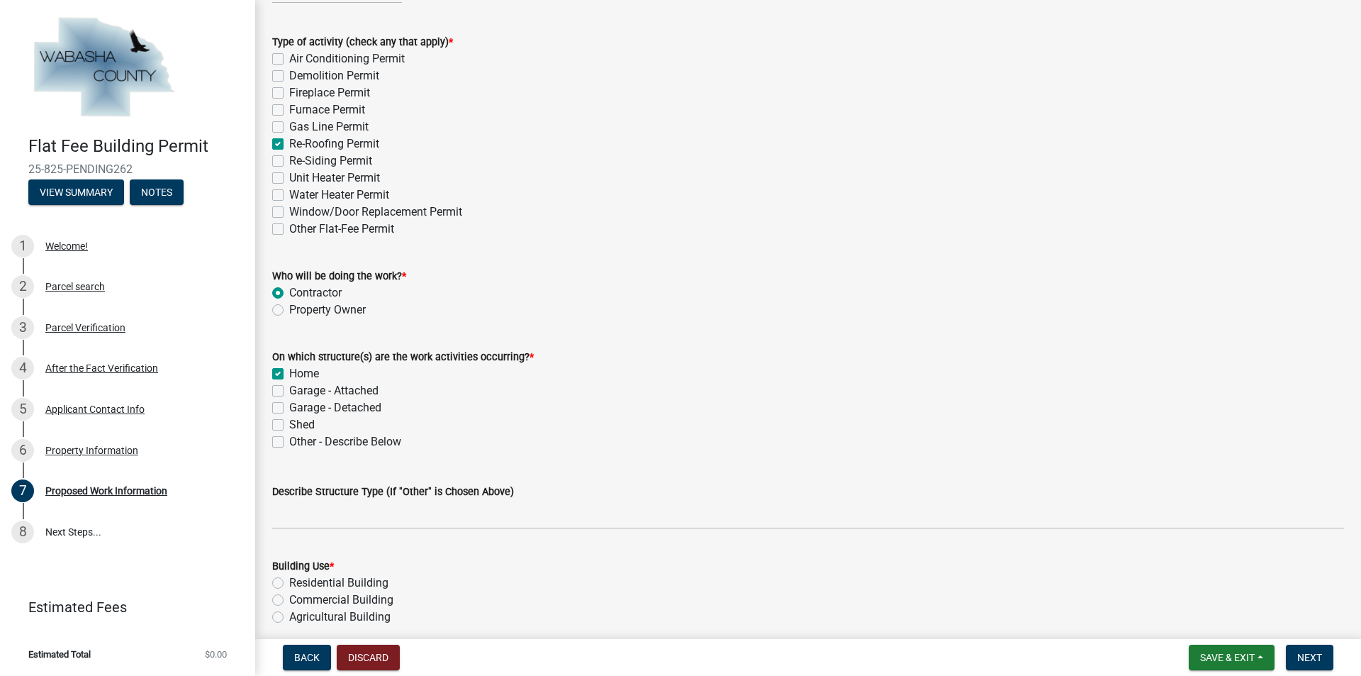
checkbox input "false"
click at [289, 405] on label "Garage - Detached" at bounding box center [335, 407] width 92 height 17
click at [289, 405] on input "Garage - Detached" at bounding box center [293, 403] width 9 height 9
checkbox input "true"
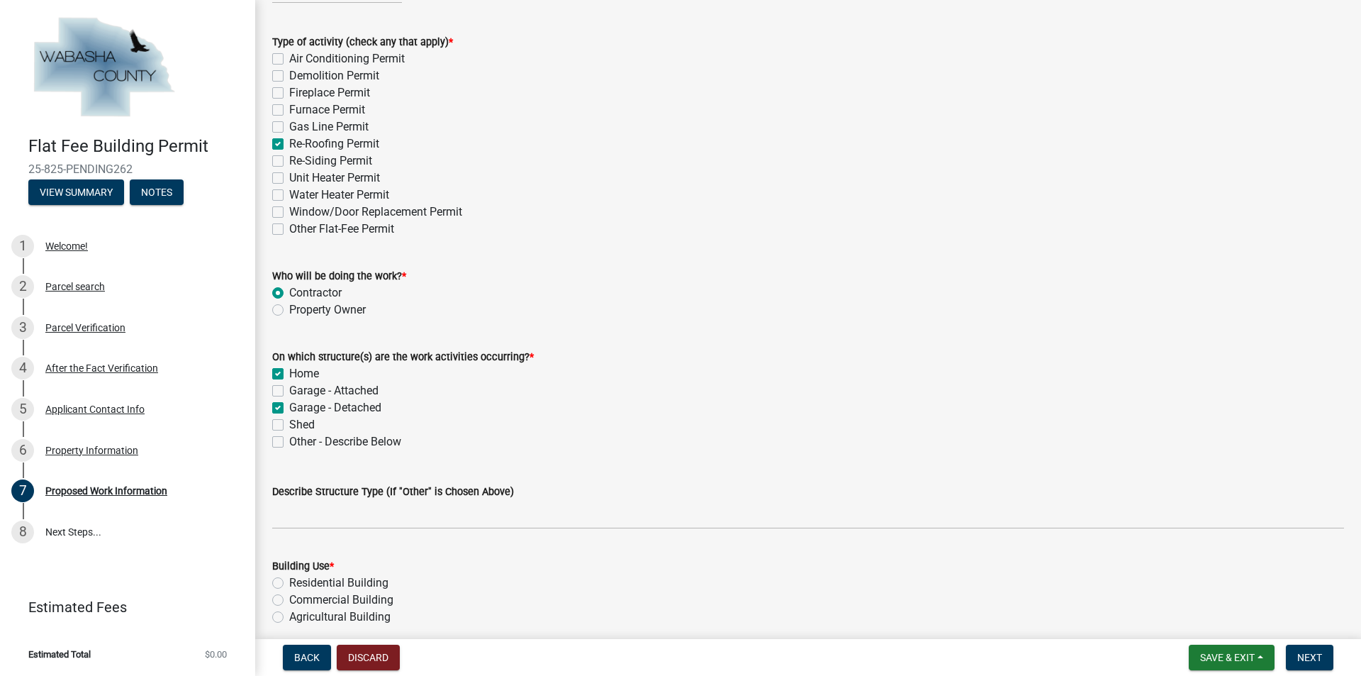
checkbox input "false"
checkbox input "true"
checkbox input "false"
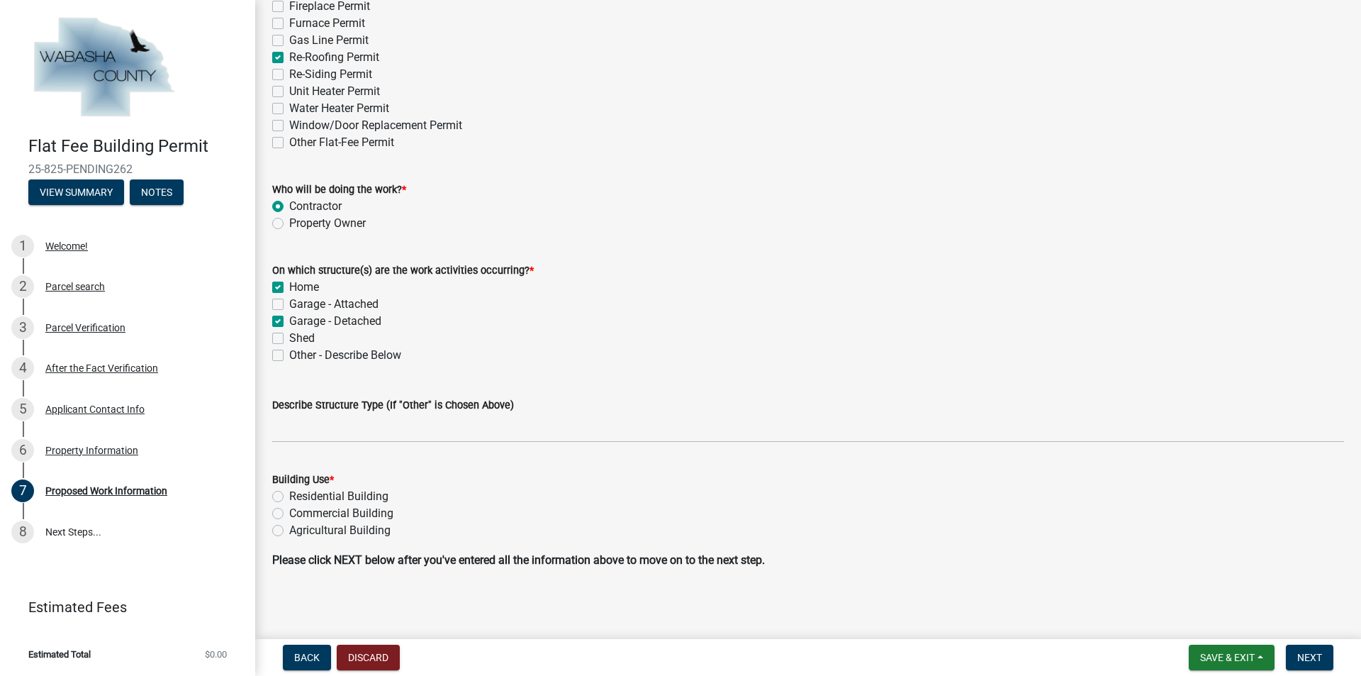
scroll to position [230, 0]
click at [289, 491] on label "Residential Building" at bounding box center [338, 494] width 99 height 17
click at [289, 491] on input "Residential Building" at bounding box center [293, 490] width 9 height 9
radio input "true"
click at [1301, 651] on span "Next" at bounding box center [1309, 656] width 25 height 11
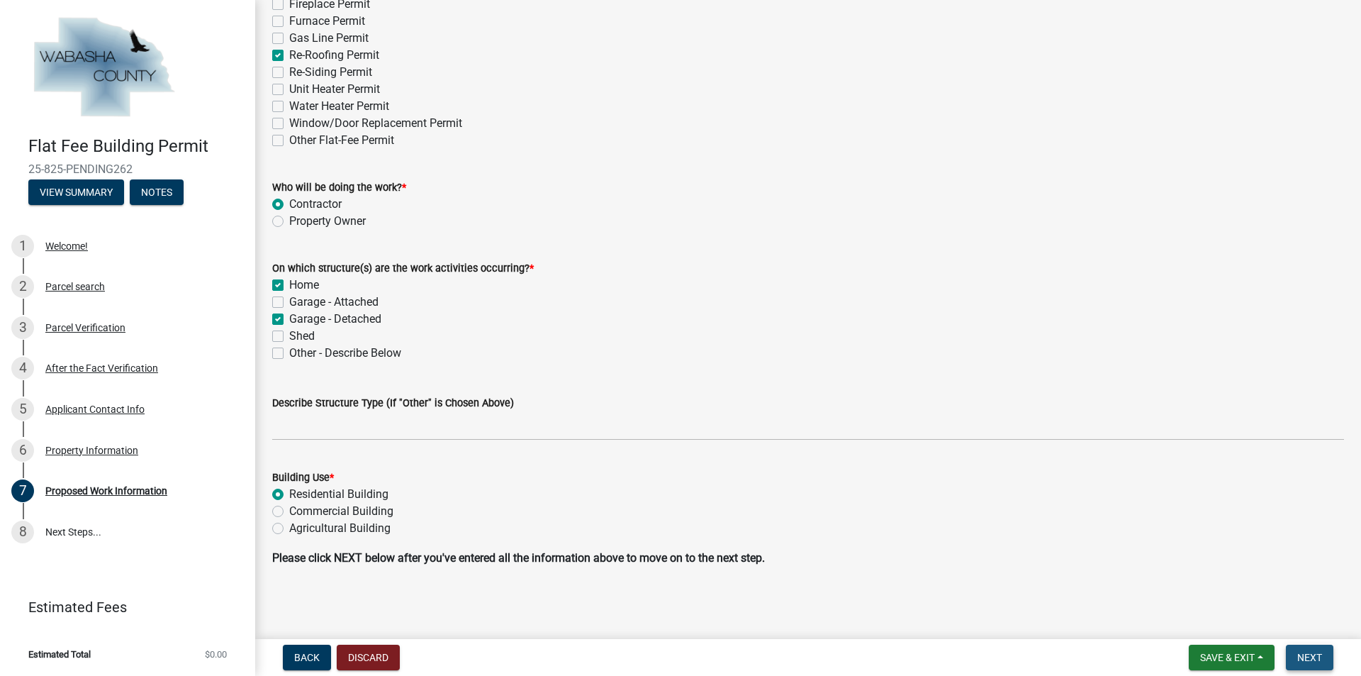
scroll to position [0, 0]
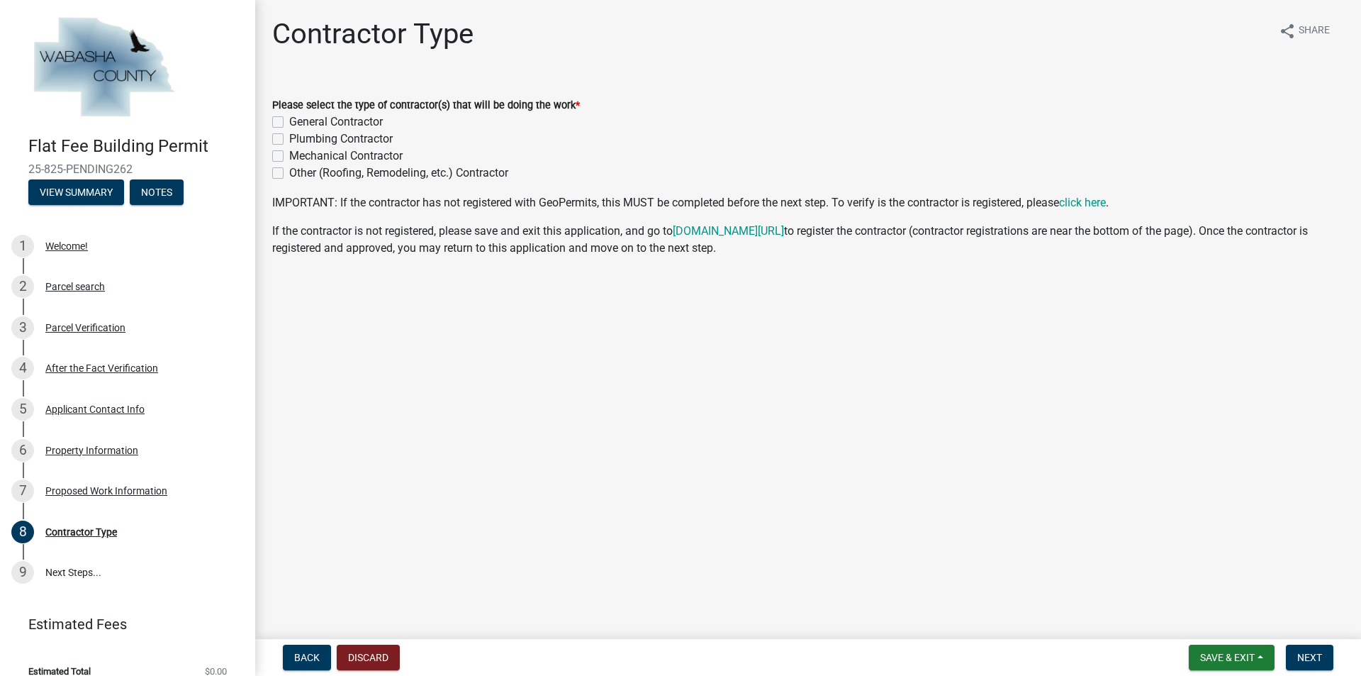
click at [289, 118] on label "General Contractor" at bounding box center [336, 121] width 94 height 17
click at [289, 118] on input "General Contractor" at bounding box center [293, 117] width 9 height 9
checkbox input "true"
checkbox input "false"
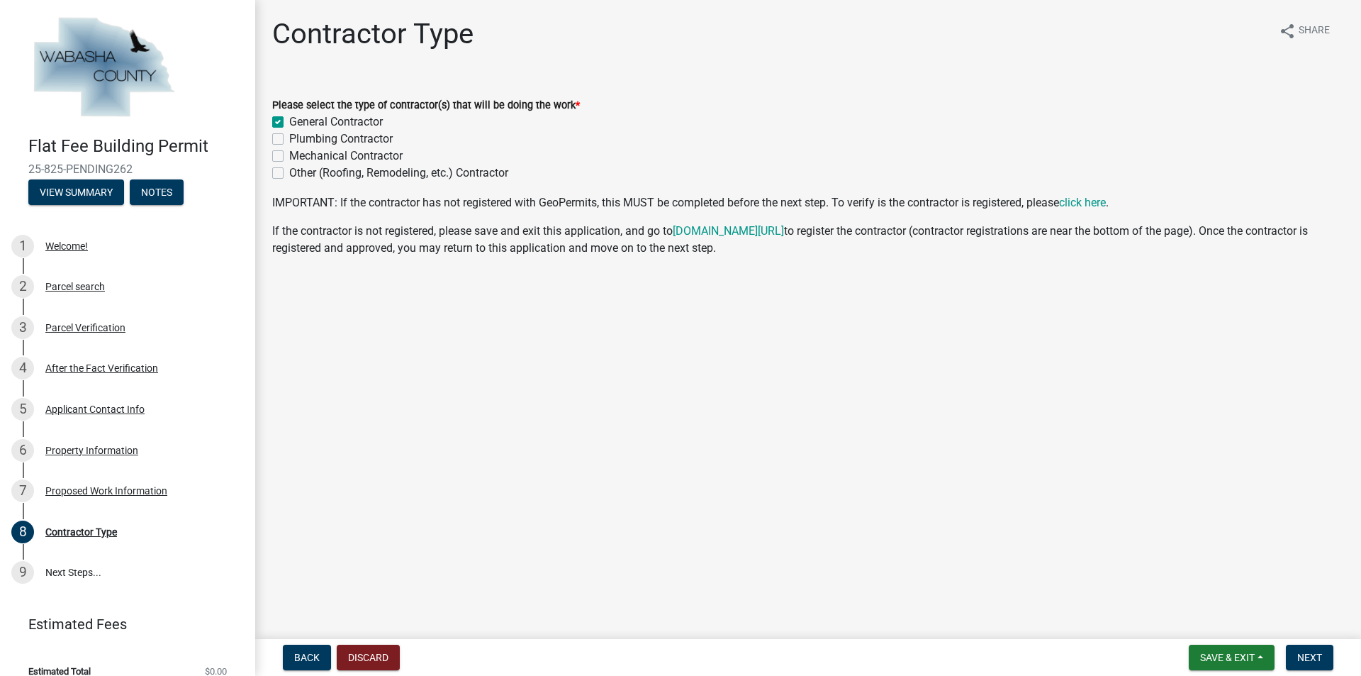
checkbox input "false"
click at [1322, 657] on span "Next" at bounding box center [1309, 656] width 25 height 11
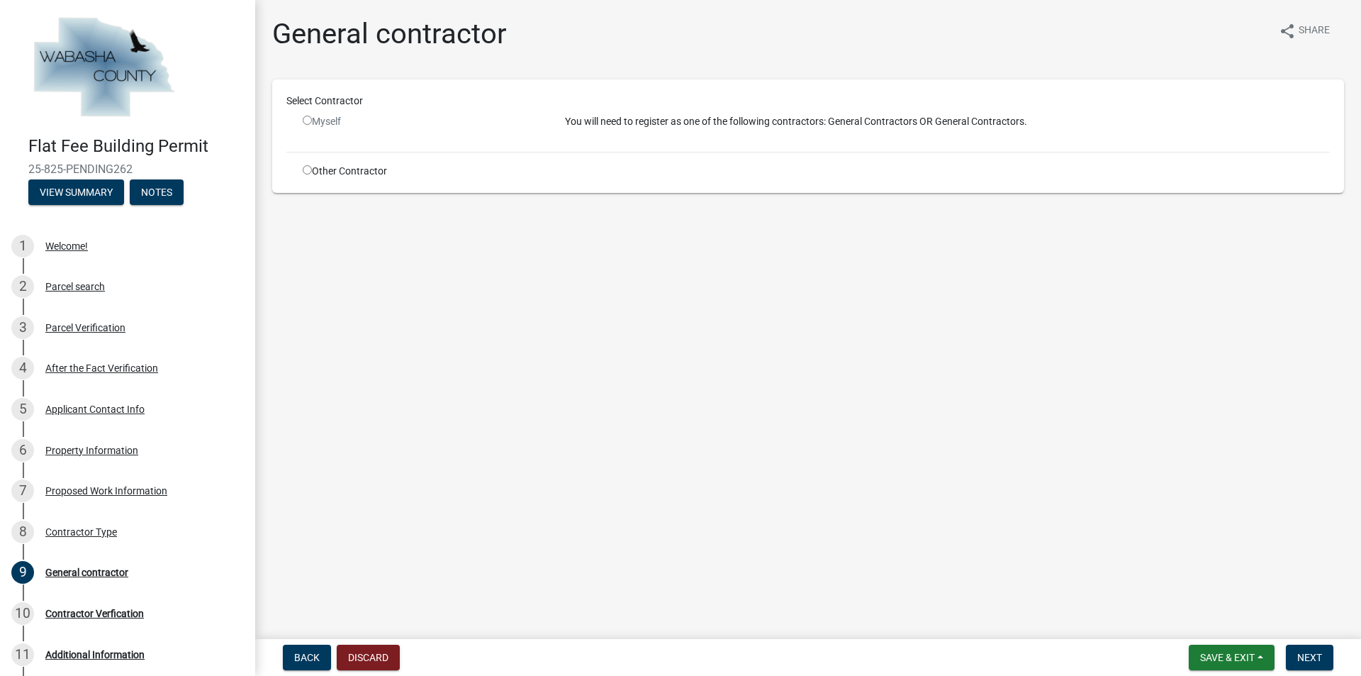
click at [308, 122] on input "radio" at bounding box center [307, 120] width 9 height 9
click at [333, 147] on div "Select Contractor Myself You will need to register as one of the following cont…" at bounding box center [807, 136] width 1043 height 85
click at [595, 113] on div "Select Contractor" at bounding box center [808, 104] width 1065 height 21
click at [309, 123] on input "radio" at bounding box center [307, 120] width 9 height 9
radio input "false"
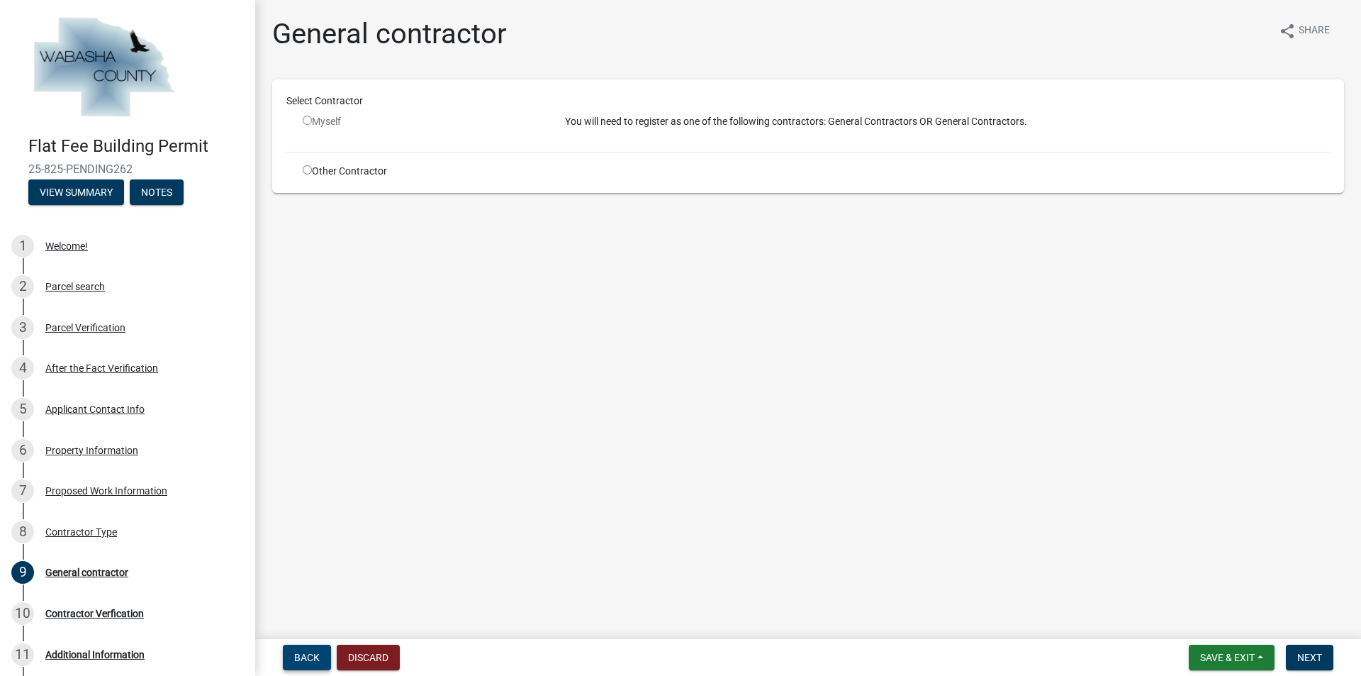
click at [306, 648] on button "Back" at bounding box center [307, 657] width 48 height 26
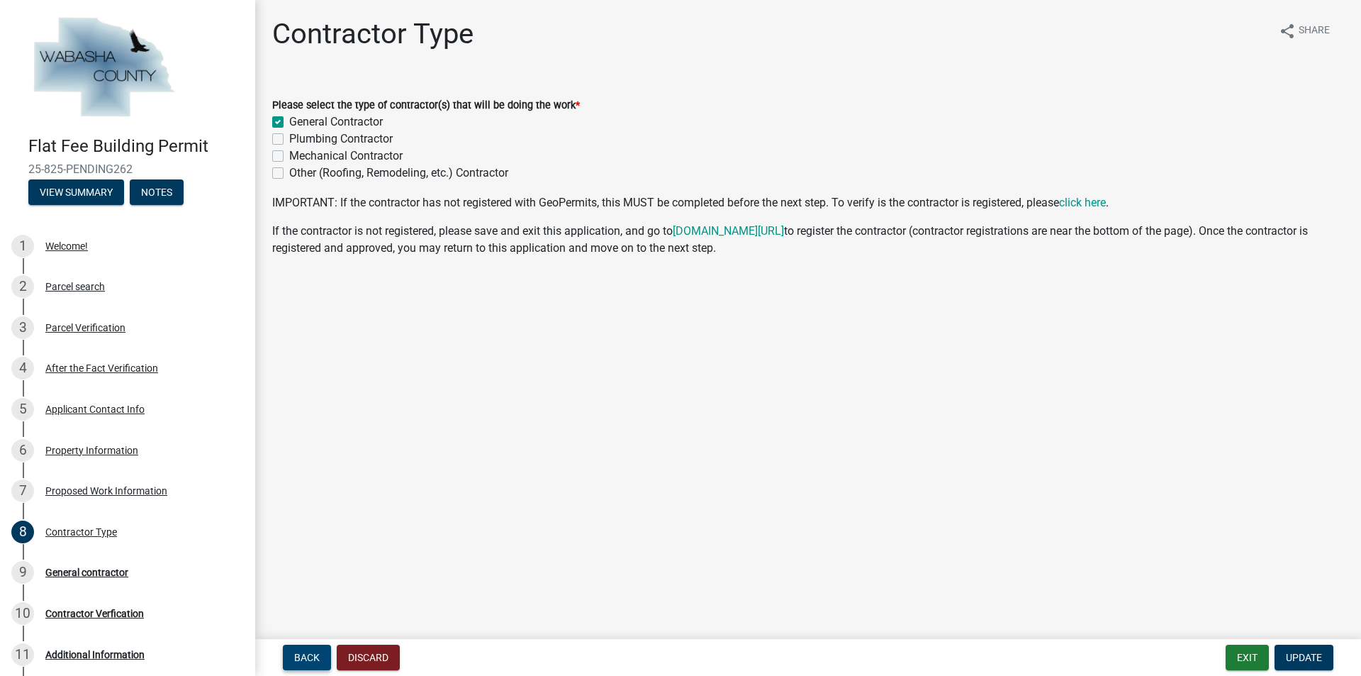
click at [296, 660] on span "Back" at bounding box center [307, 656] width 26 height 11
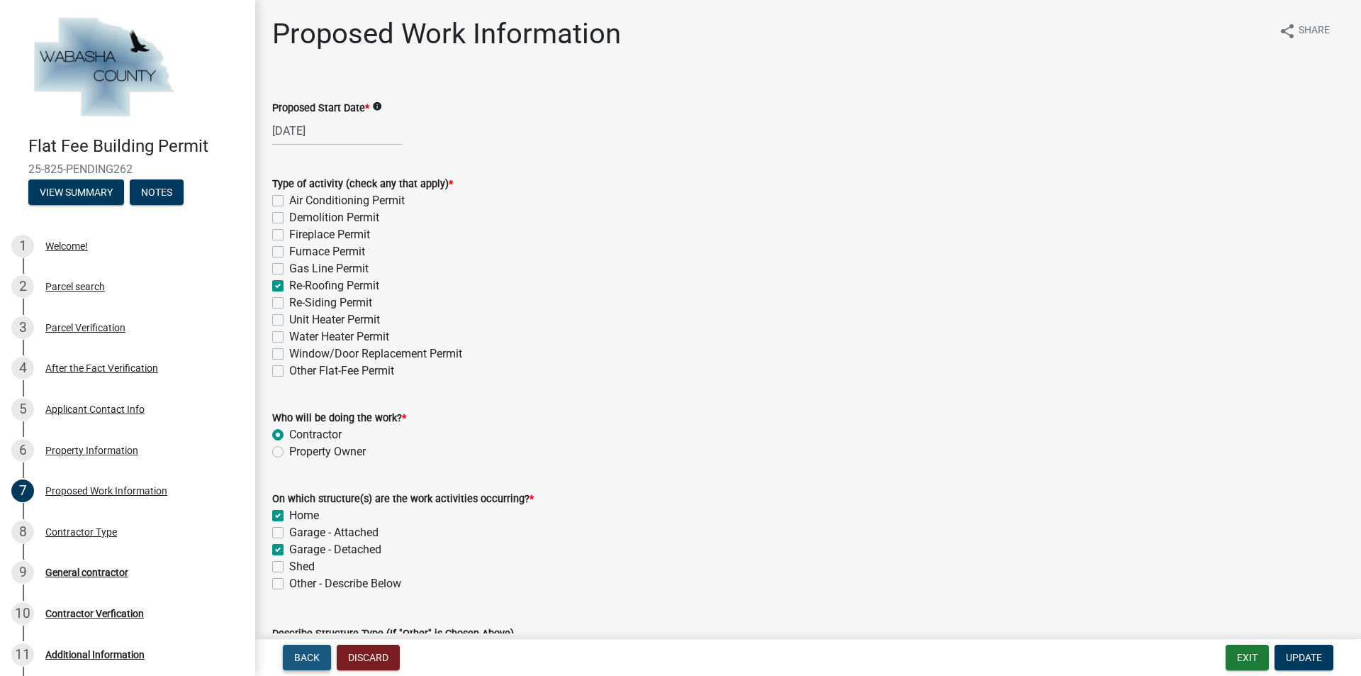
click at [306, 654] on span "Back" at bounding box center [307, 656] width 26 height 11
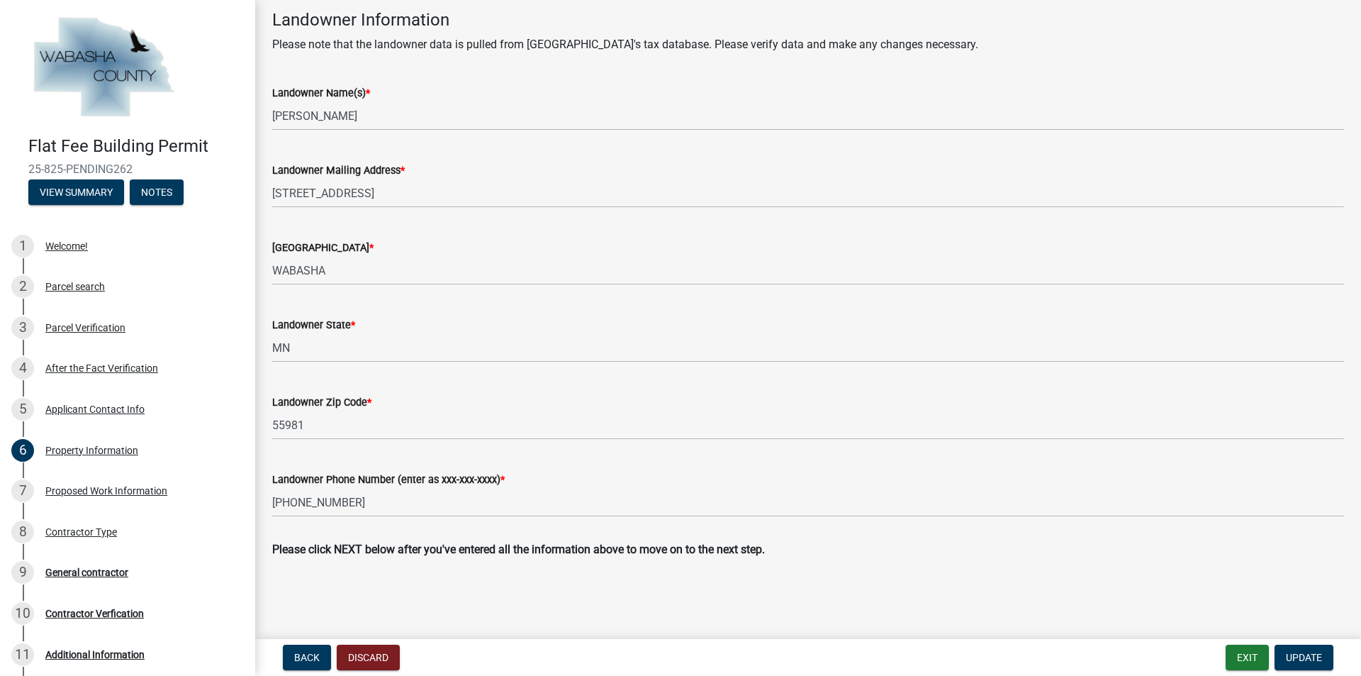
scroll to position [460, 0]
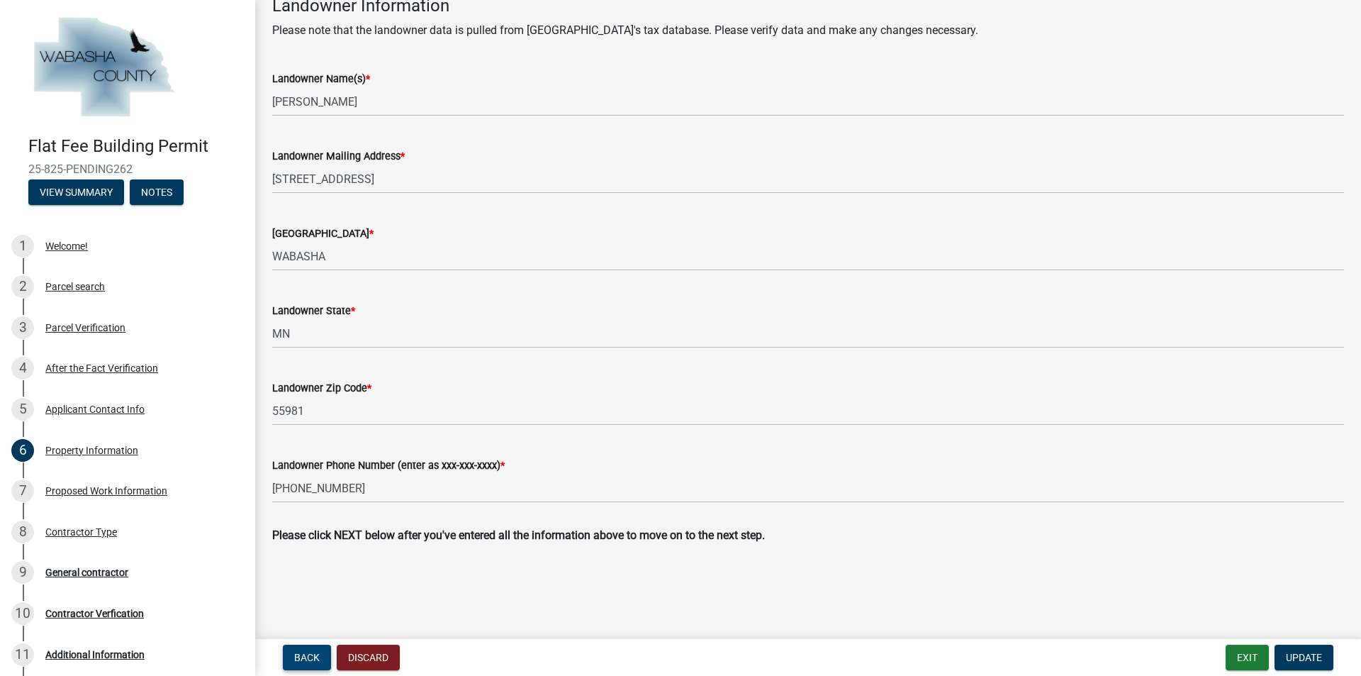
click at [321, 659] on button "Back" at bounding box center [307, 657] width 48 height 26
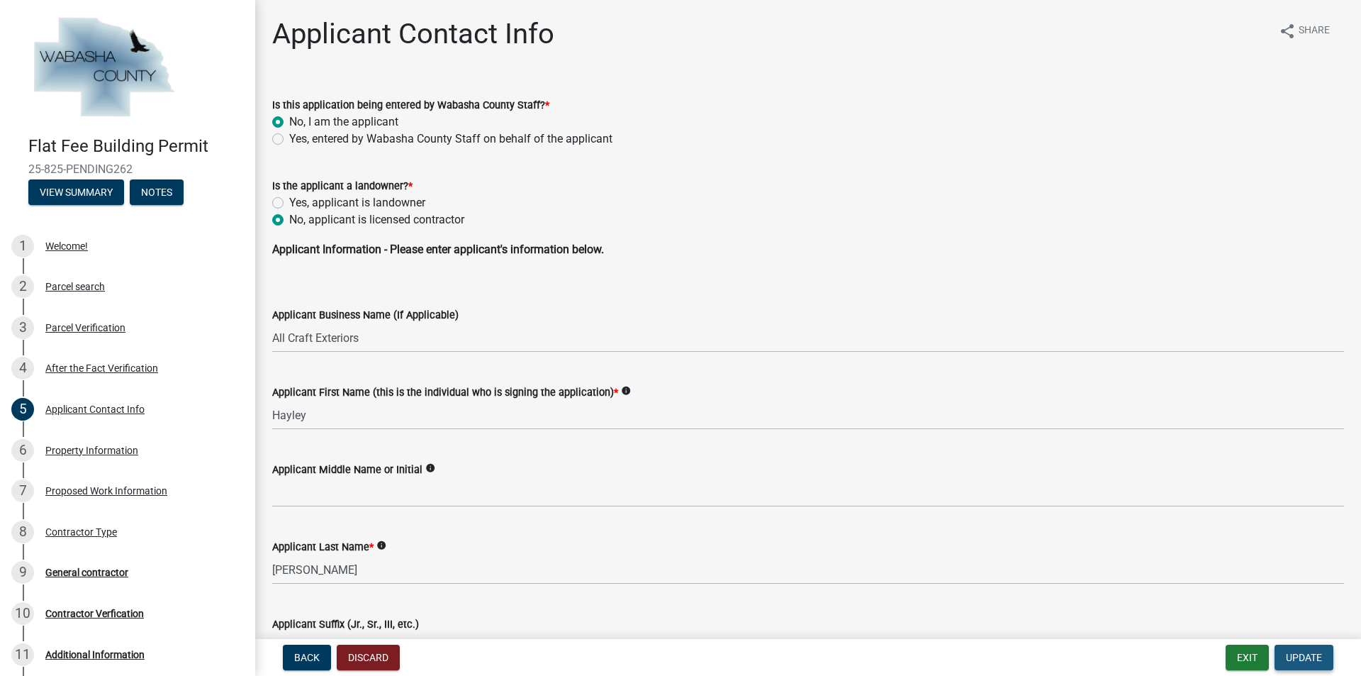
click at [1314, 651] on span "Update" at bounding box center [1304, 656] width 36 height 11
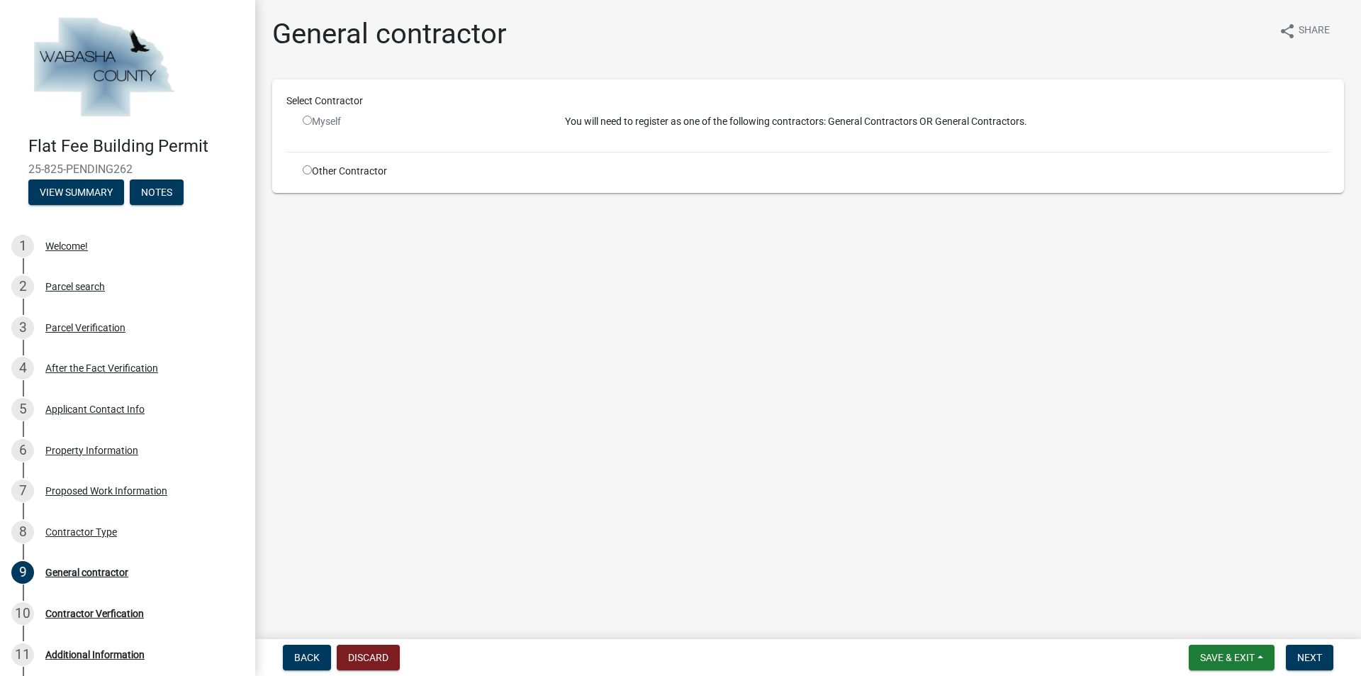
click at [802, 133] on div "You will need to register as one of the following contractors: General Contract…" at bounding box center [947, 127] width 786 height 26
click at [308, 167] on input "radio" at bounding box center [307, 169] width 9 height 9
radio input "true"
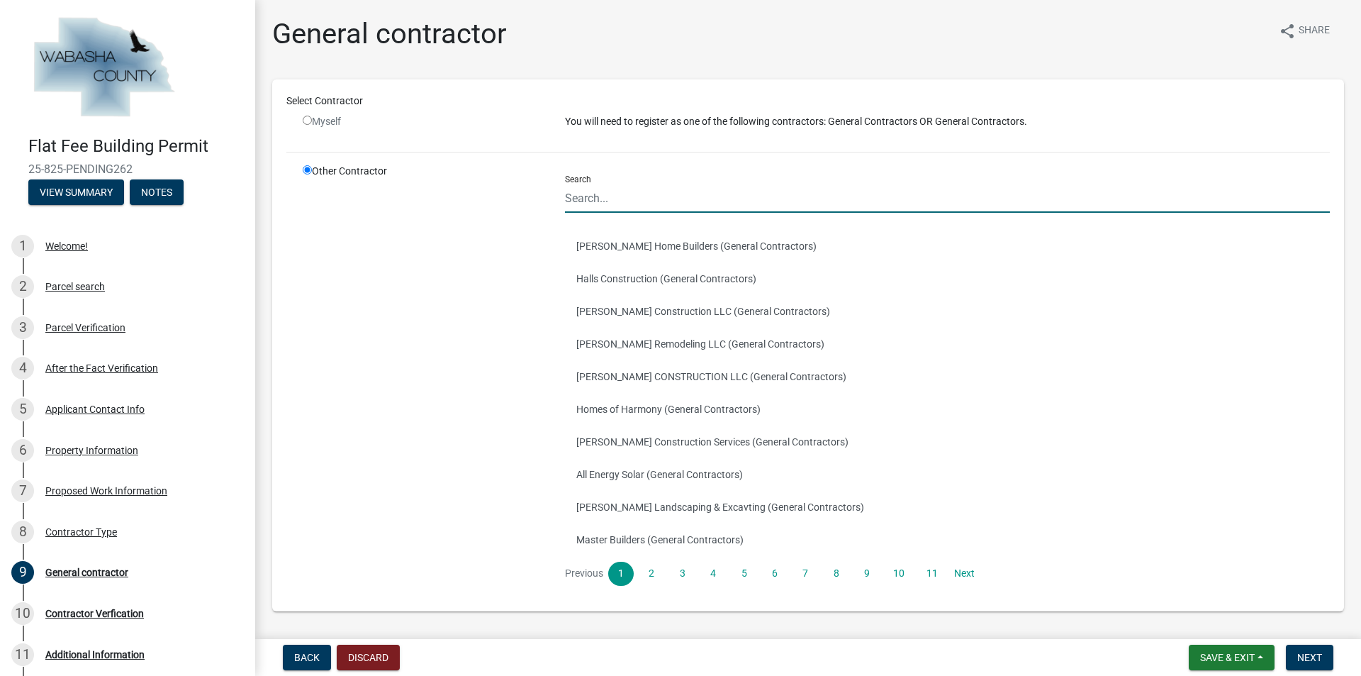
click at [614, 196] on input "Search" at bounding box center [947, 198] width 765 height 29
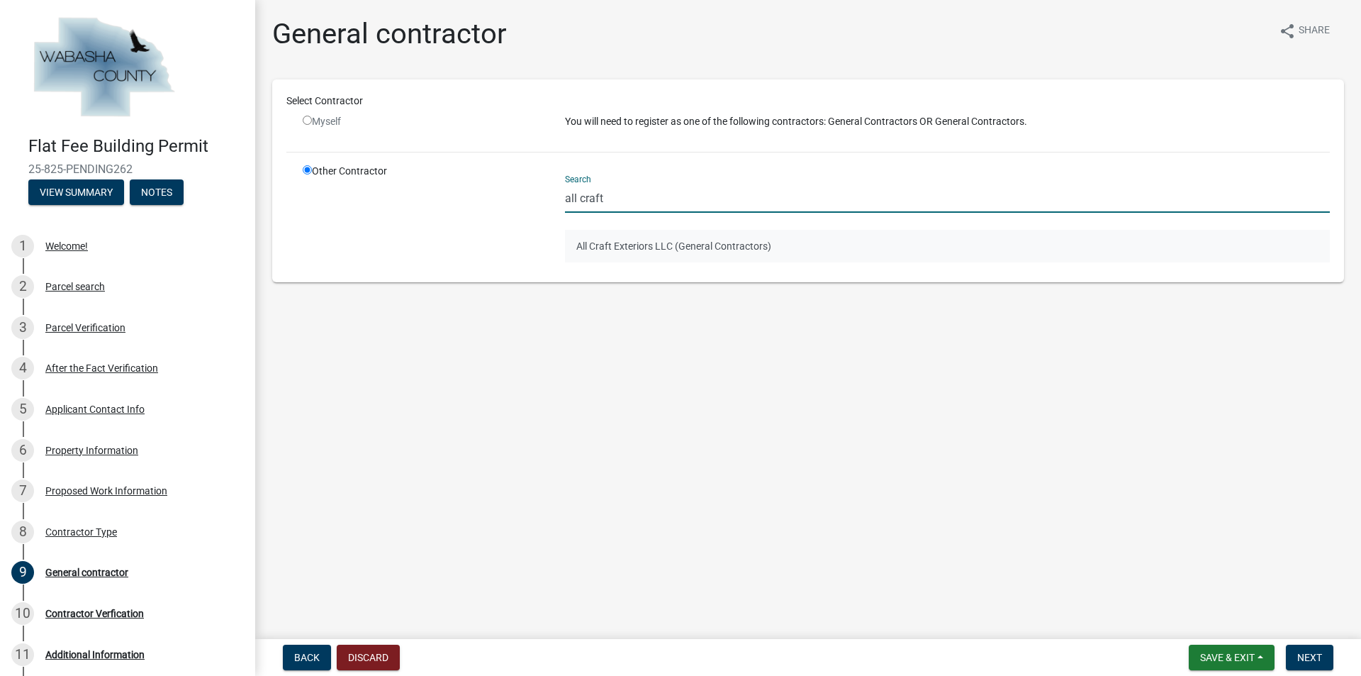
type input "all craft"
click at [636, 247] on button "All Craft Exteriors LLC (General Contractors)" at bounding box center [947, 246] width 765 height 33
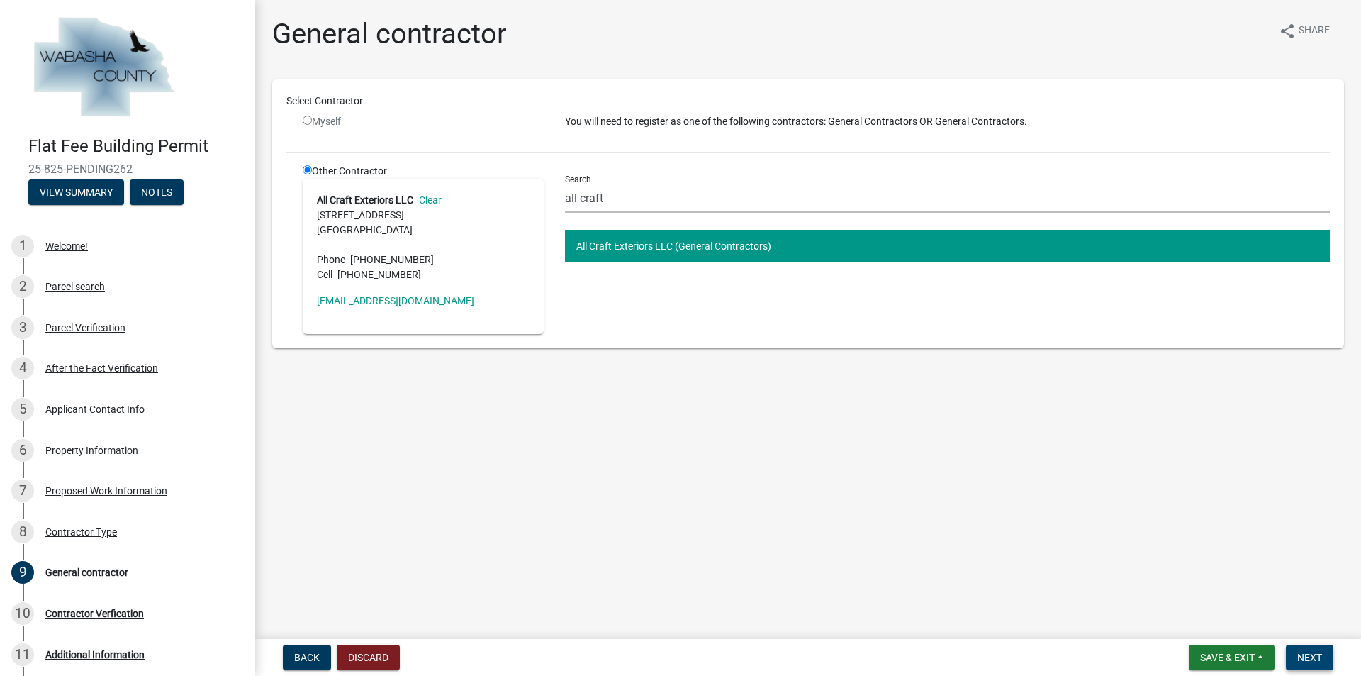
click at [1316, 649] on button "Next" at bounding box center [1309, 657] width 47 height 26
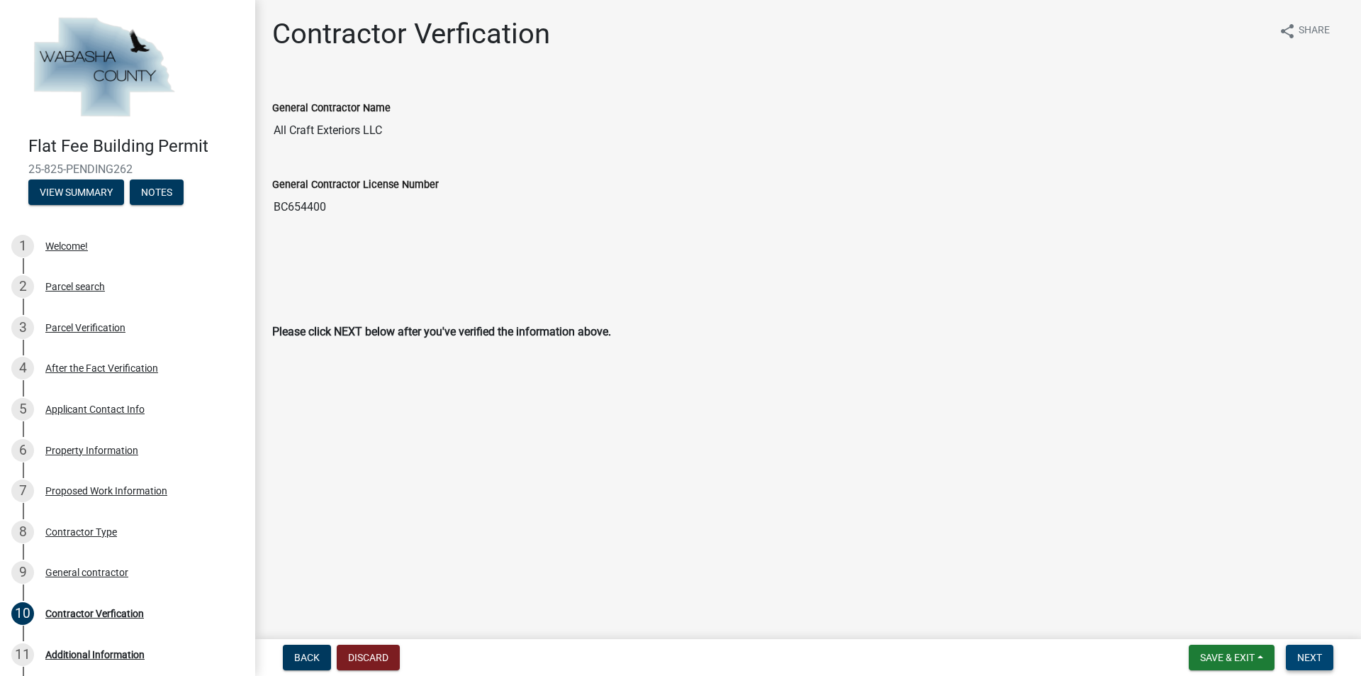
click at [1328, 665] on button "Next" at bounding box center [1309, 657] width 47 height 26
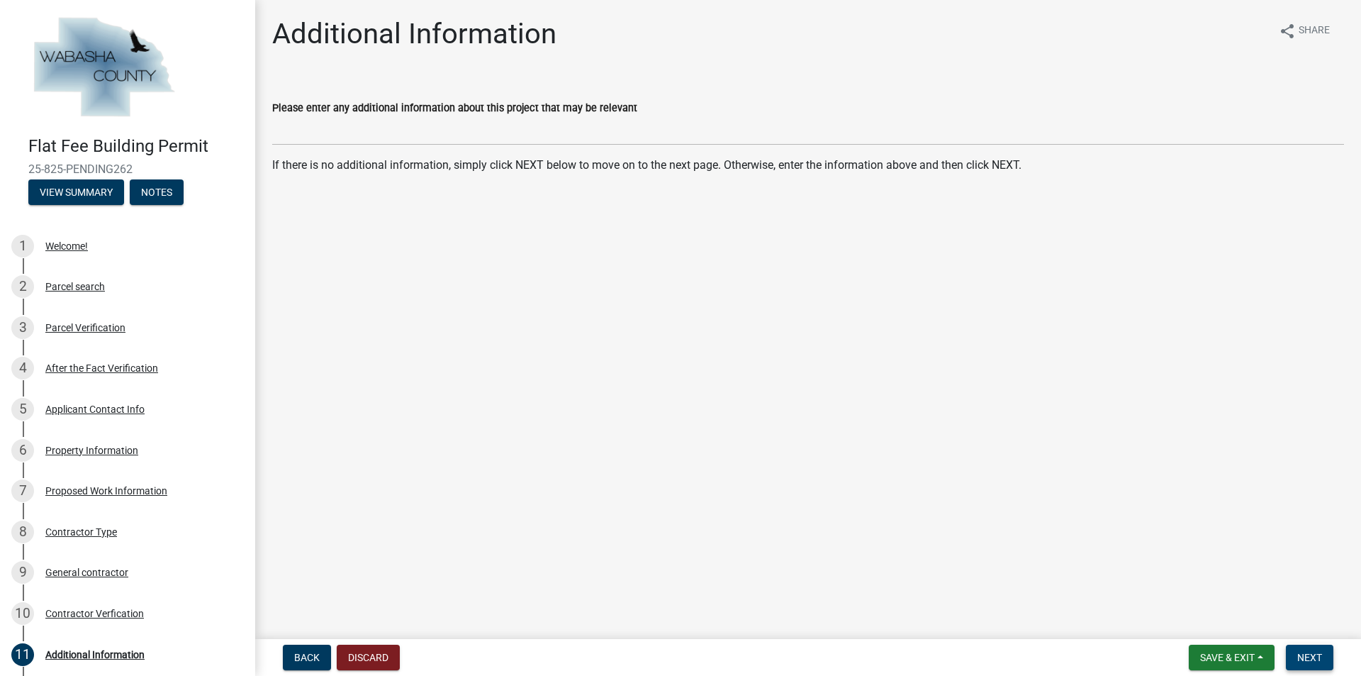
click at [1316, 657] on span "Next" at bounding box center [1309, 656] width 25 height 11
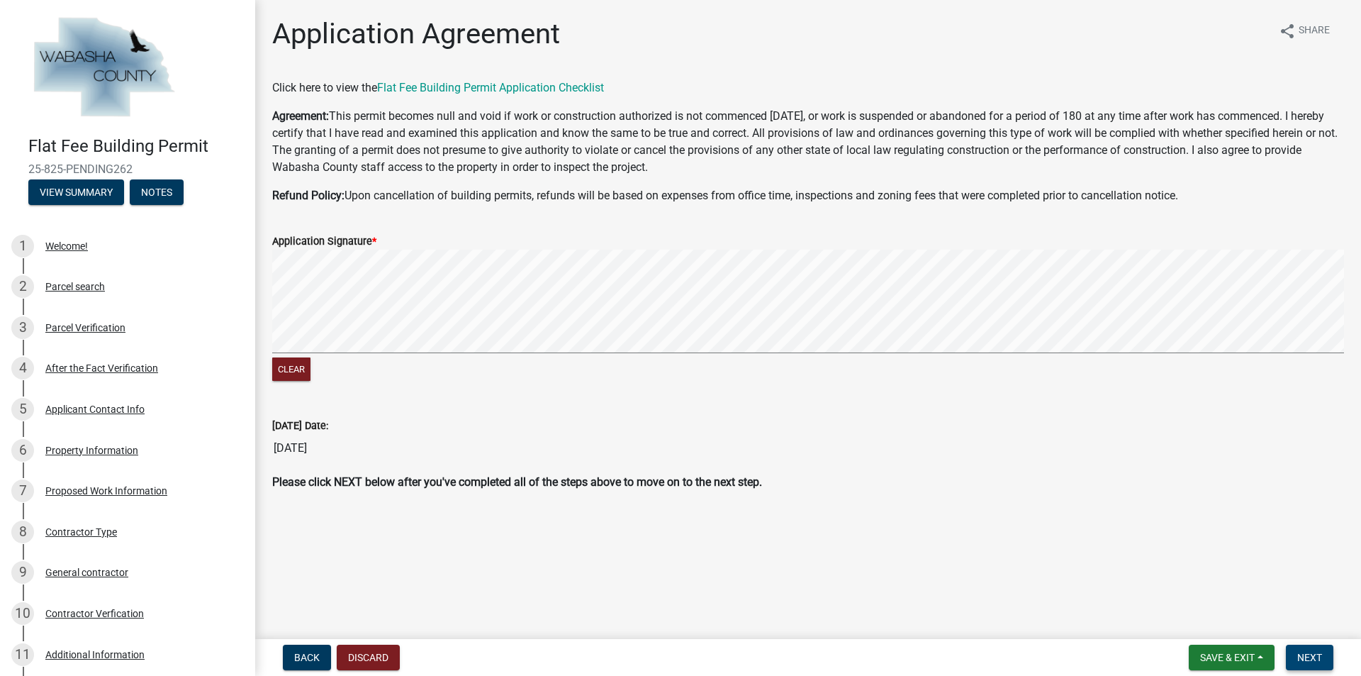
click at [1313, 651] on span "Next" at bounding box center [1309, 656] width 25 height 11
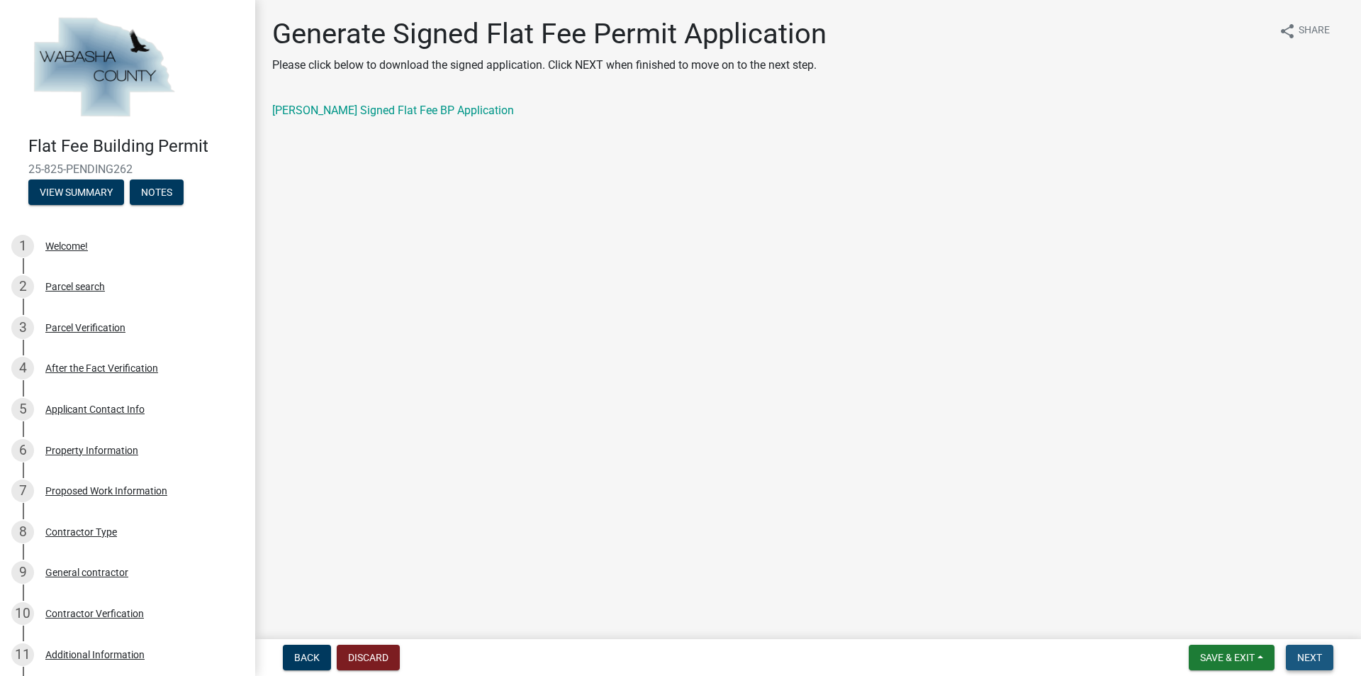
click at [1303, 659] on span "Next" at bounding box center [1309, 656] width 25 height 11
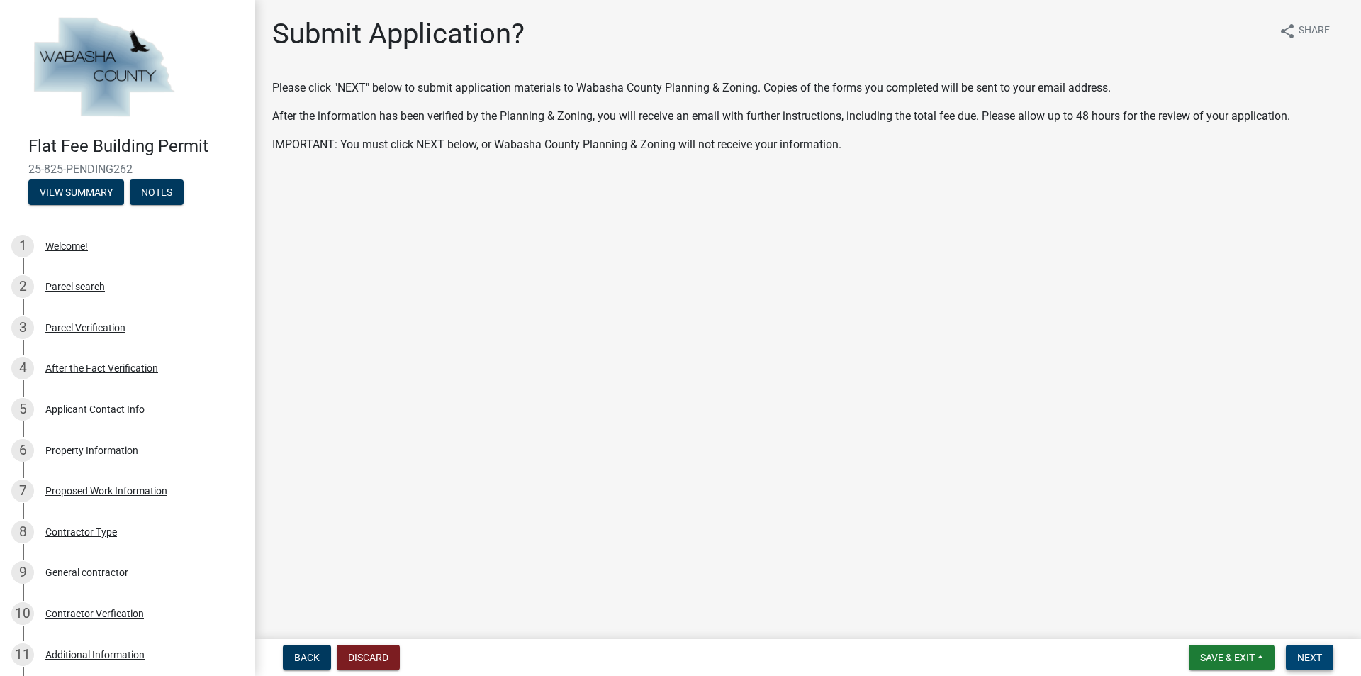
click at [1314, 659] on span "Next" at bounding box center [1309, 656] width 25 height 11
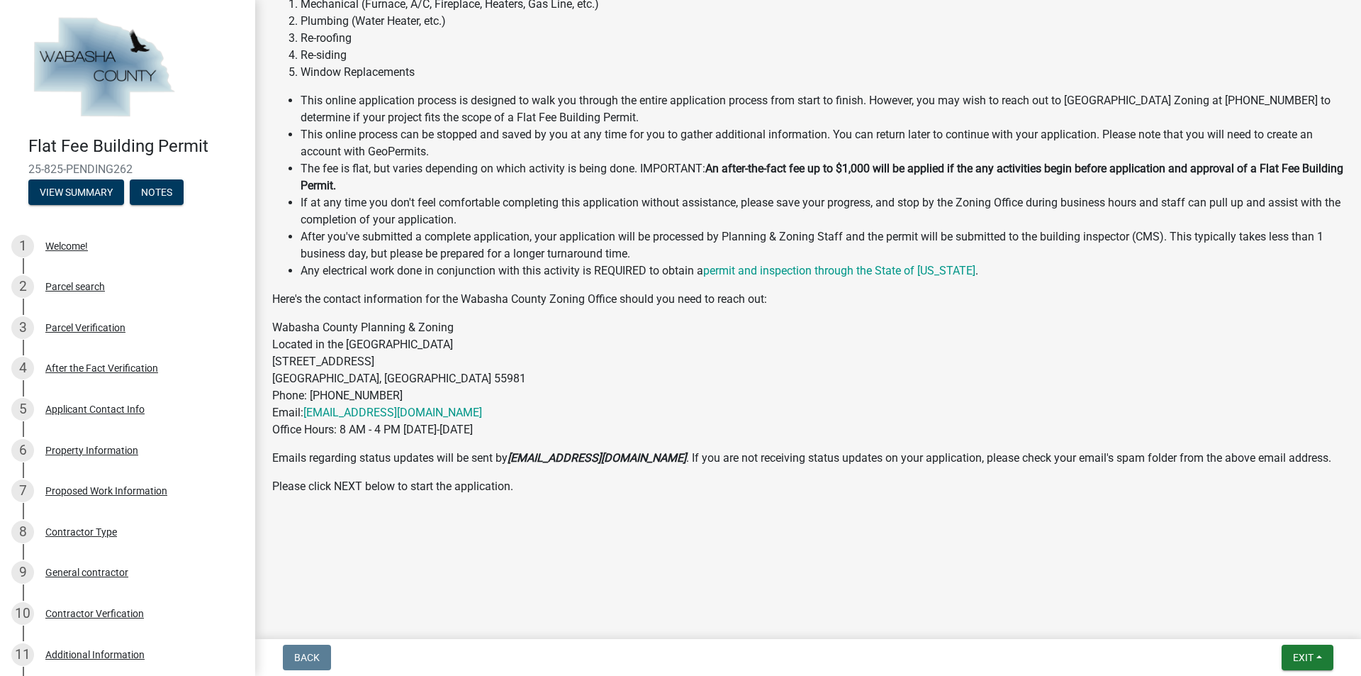
scroll to position [294, 0]
